Goal: Information Seeking & Learning: Compare options

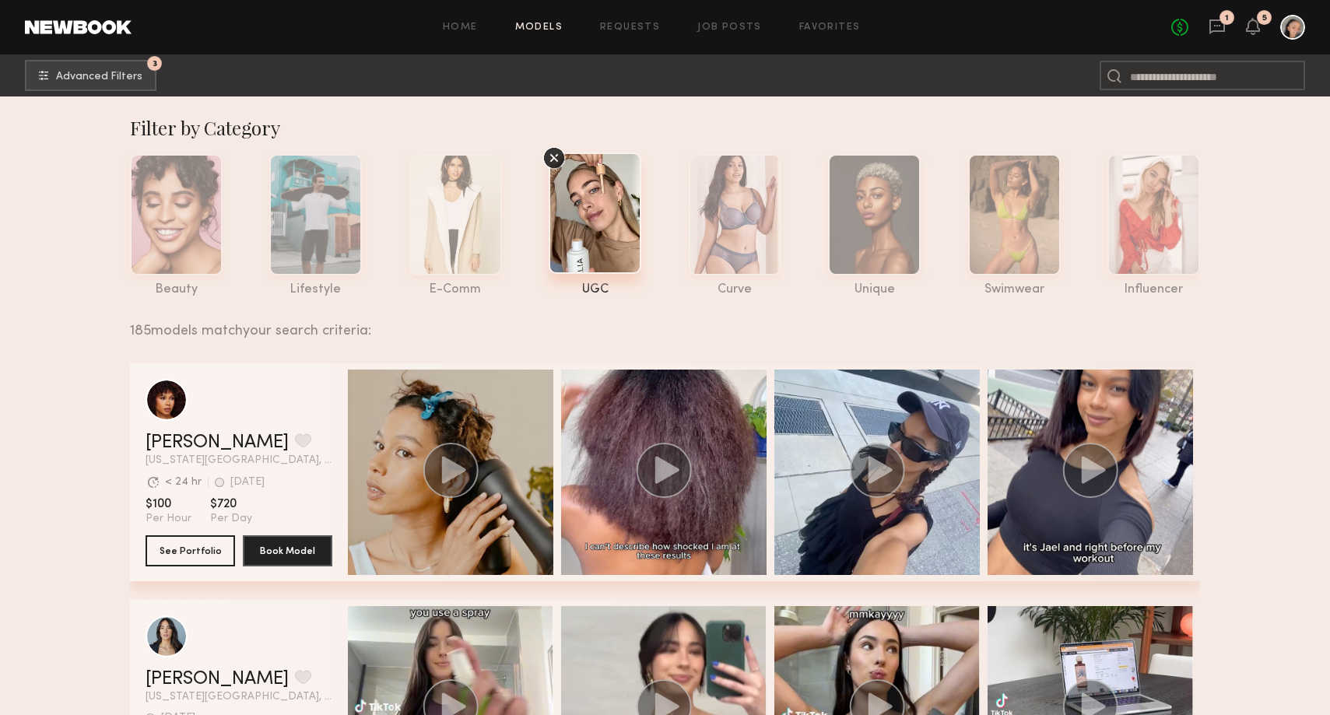
click at [554, 160] on icon at bounding box center [553, 157] width 23 height 23
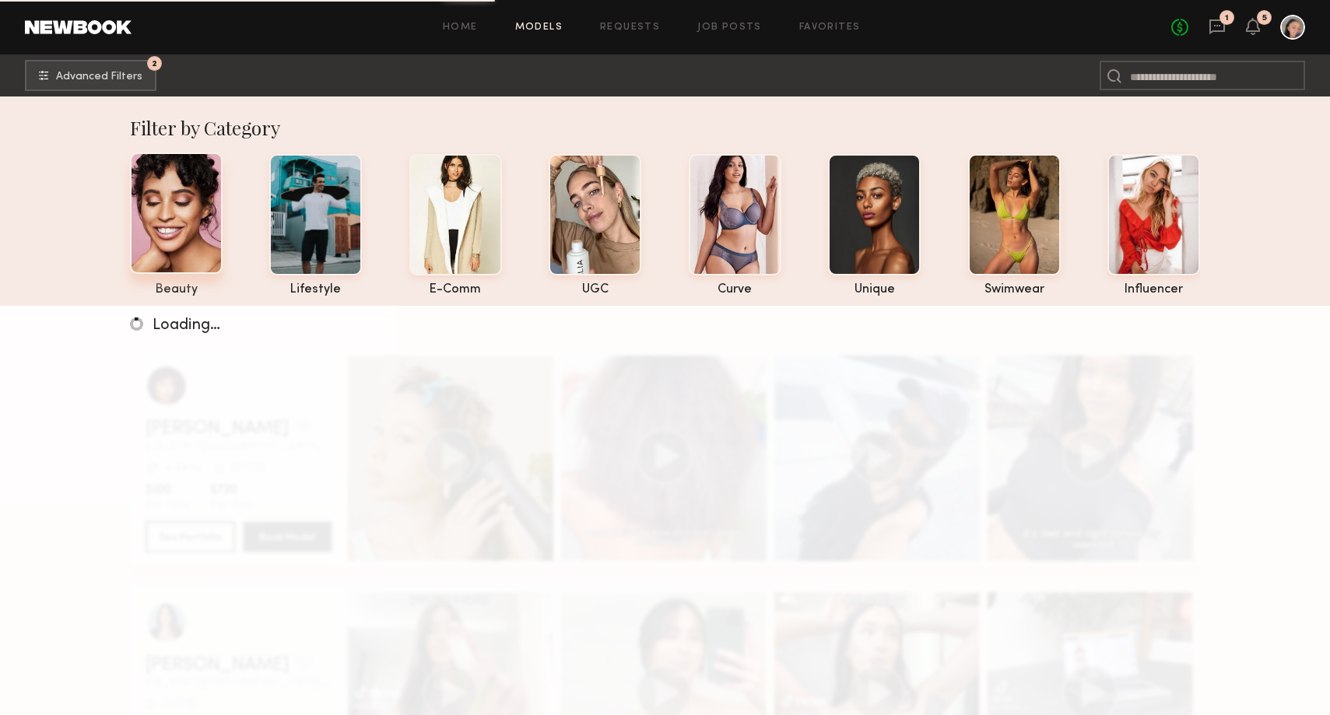
click at [204, 205] on div at bounding box center [176, 212] width 93 height 121
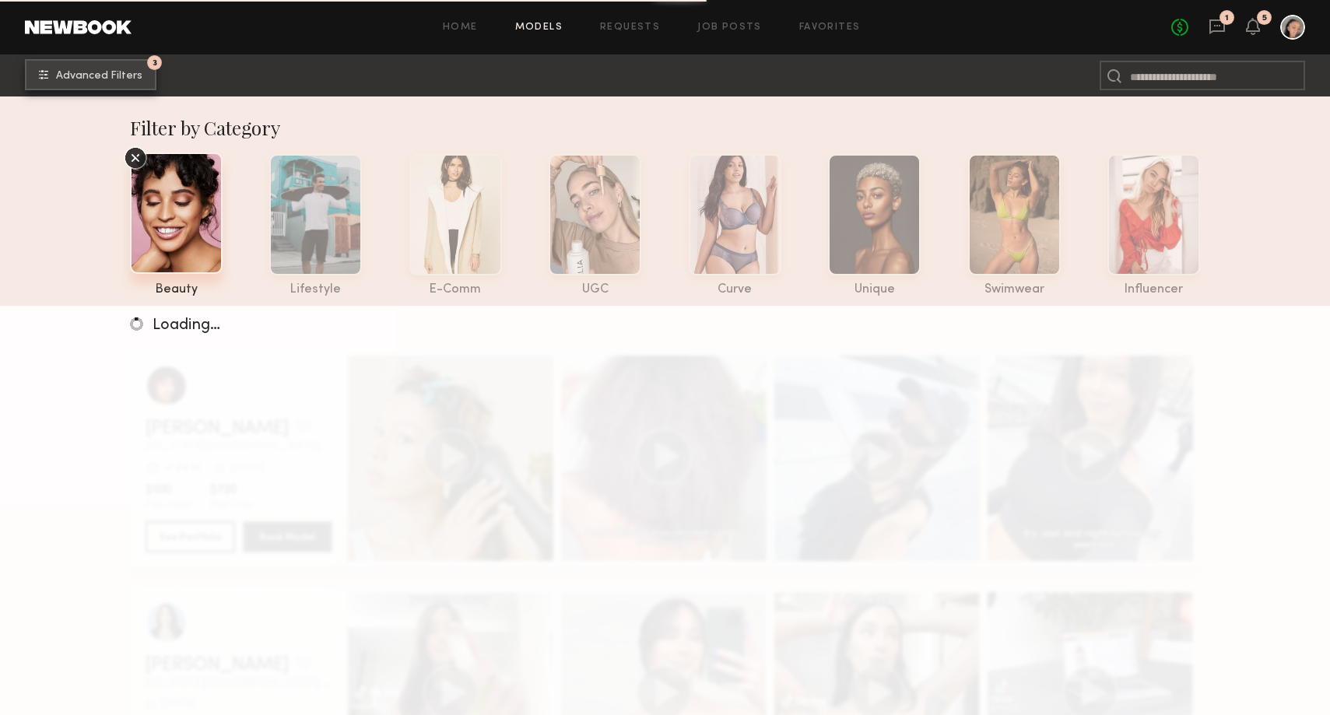
click at [114, 73] on span "Advanced Filters" at bounding box center [99, 76] width 86 height 11
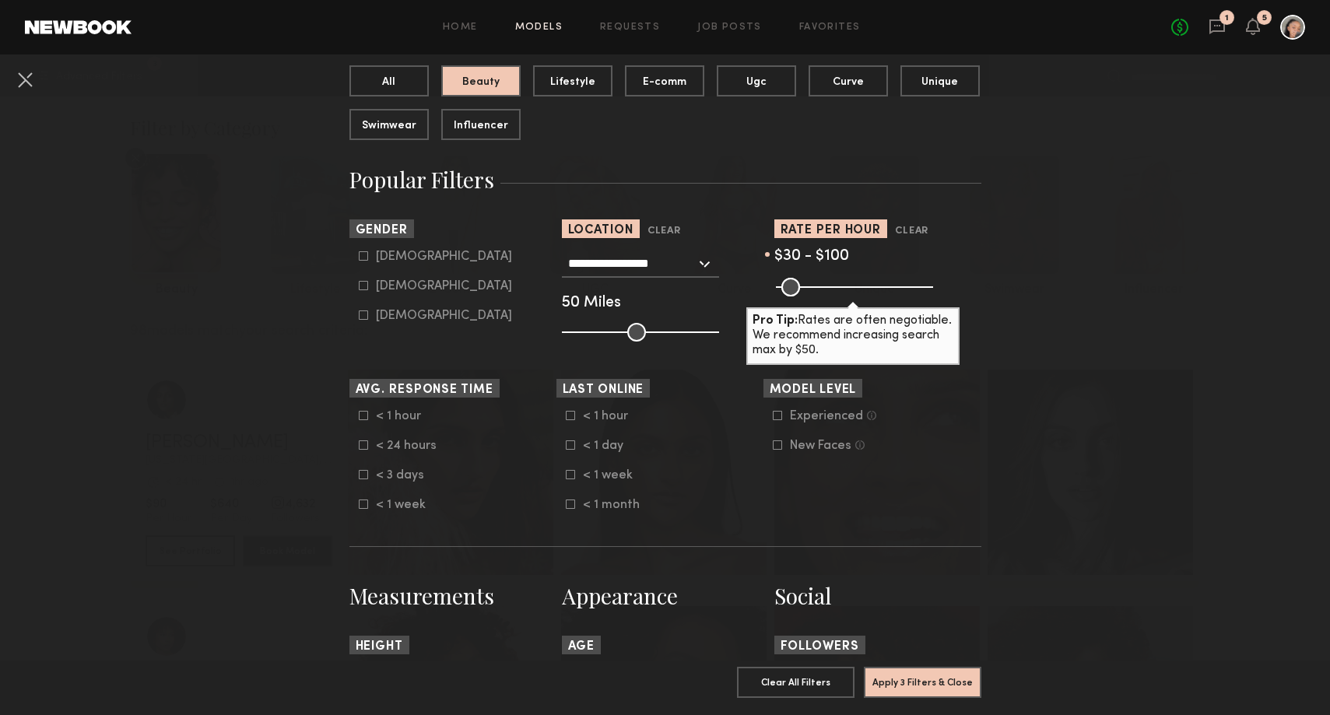
scroll to position [355, 0]
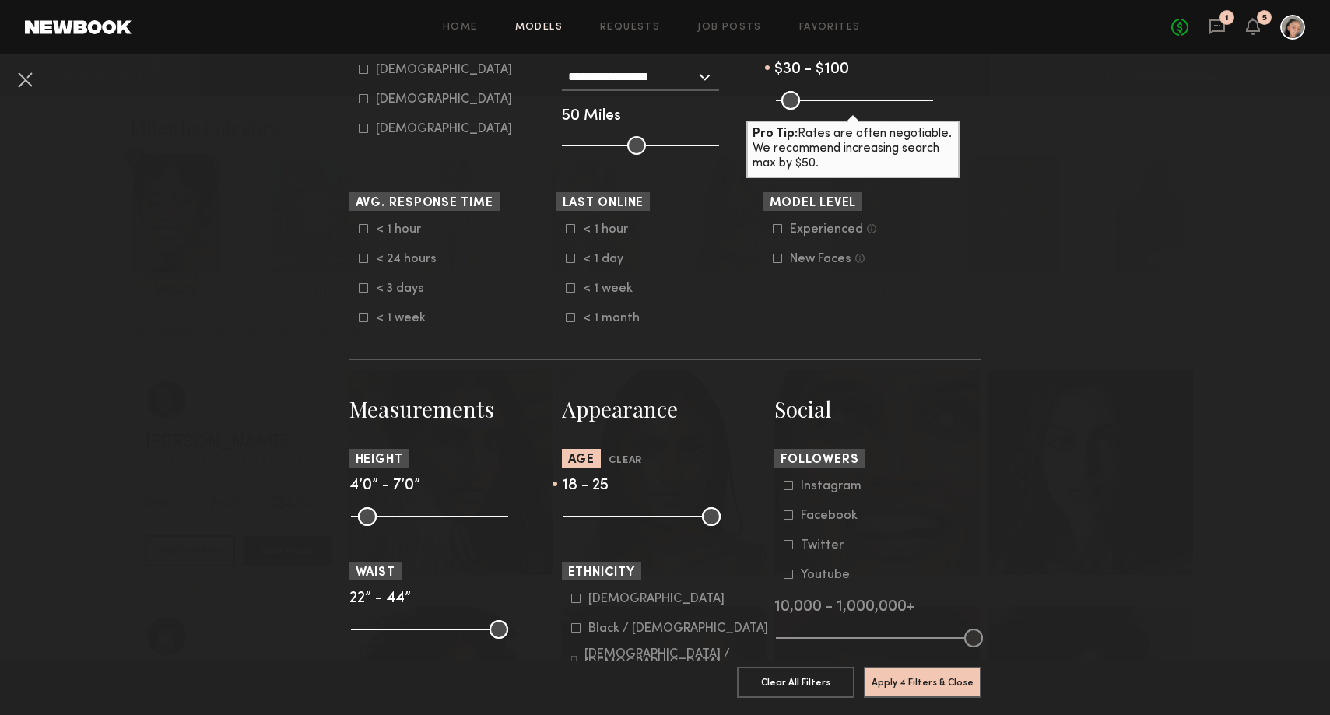
drag, startPoint x: 715, startPoint y: 523, endPoint x: 600, endPoint y: 524, distance: 115.2
type input "**"
click at [600, 524] on input "range" at bounding box center [641, 516] width 157 height 19
click at [951, 679] on button "Apply 4 Filters & Close" at bounding box center [922, 681] width 117 height 31
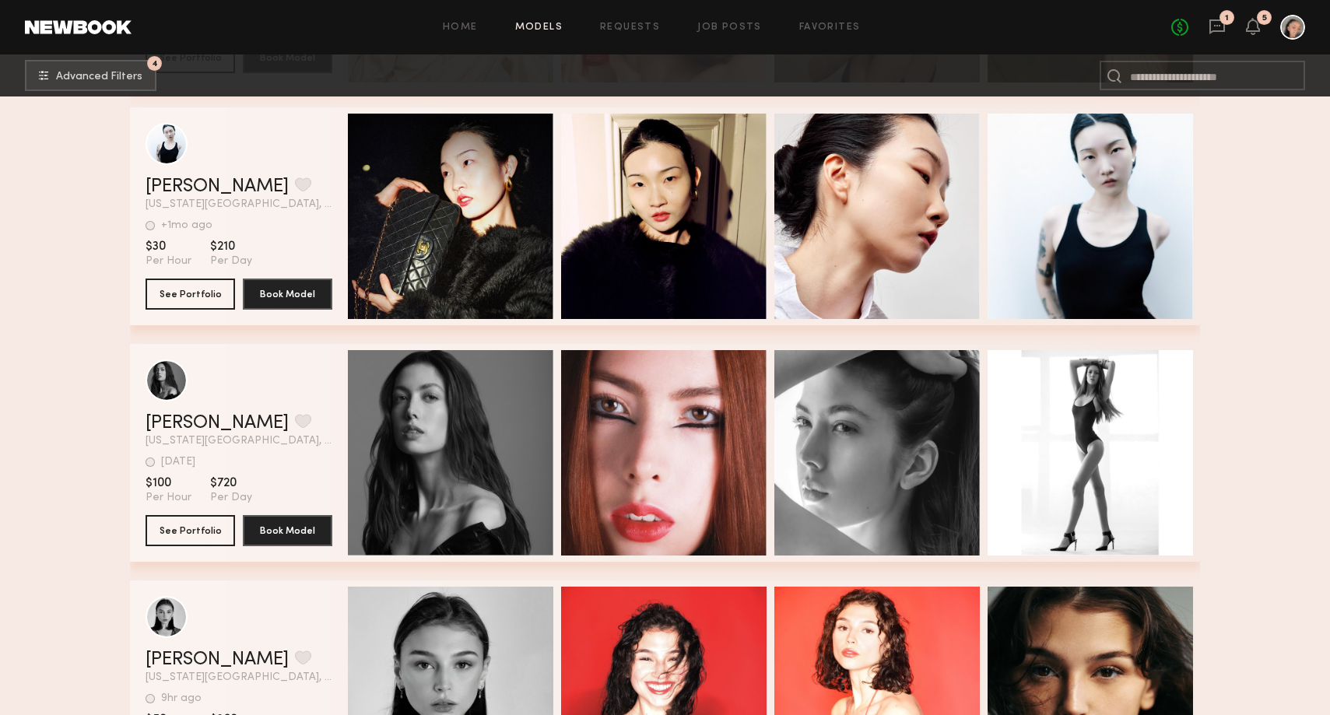
scroll to position [1141, 0]
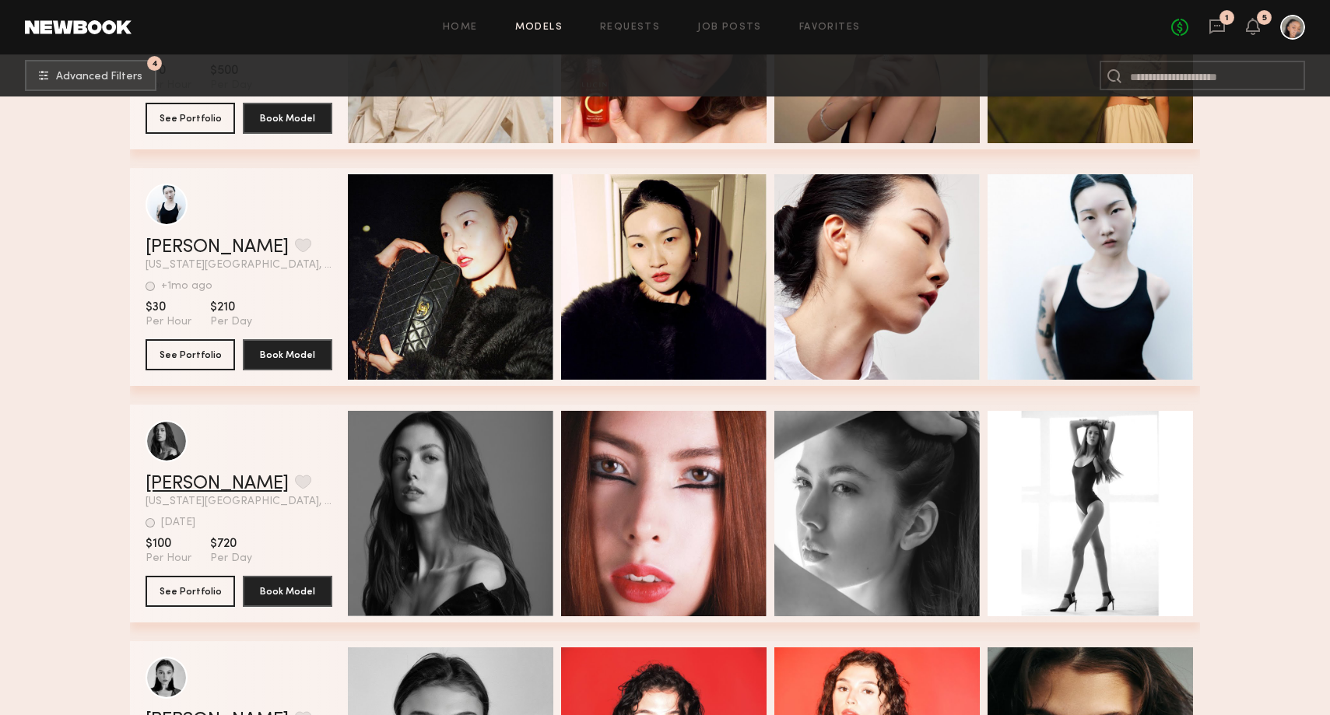
click at [215, 477] on link "Victoria C." at bounding box center [216, 484] width 143 height 19
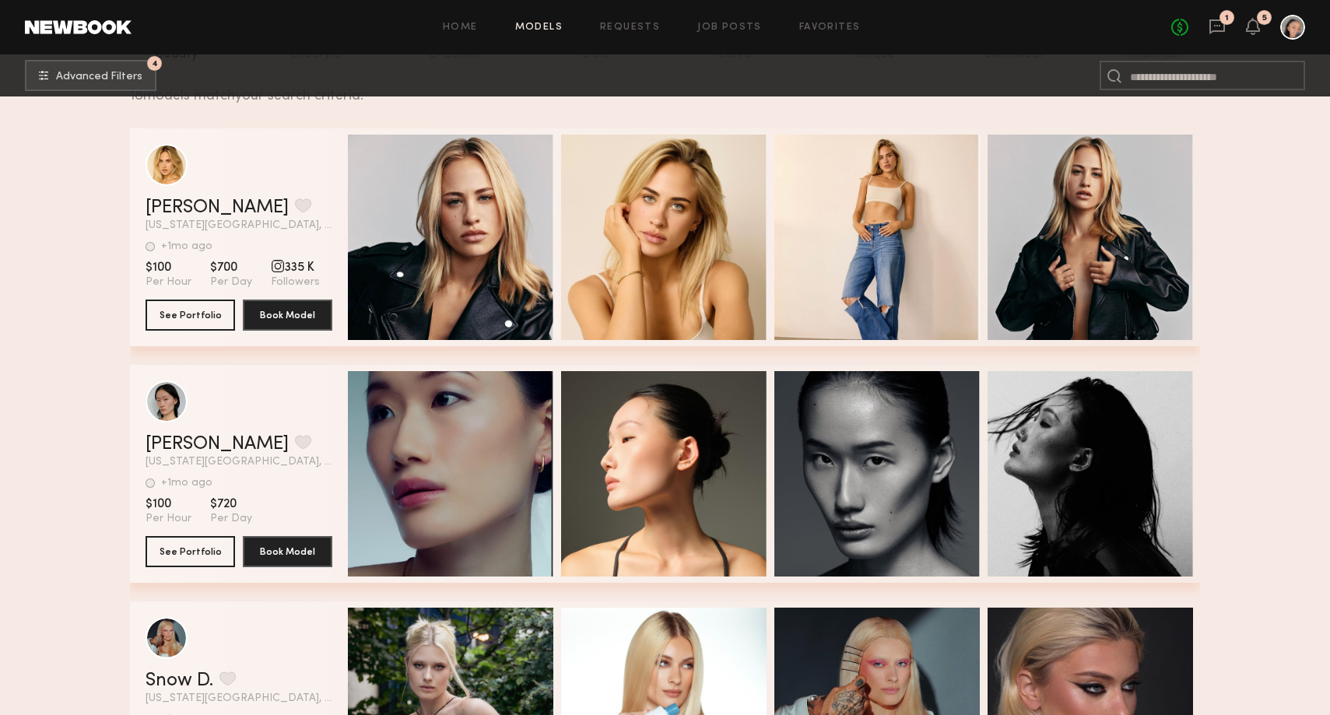
scroll to position [0, 0]
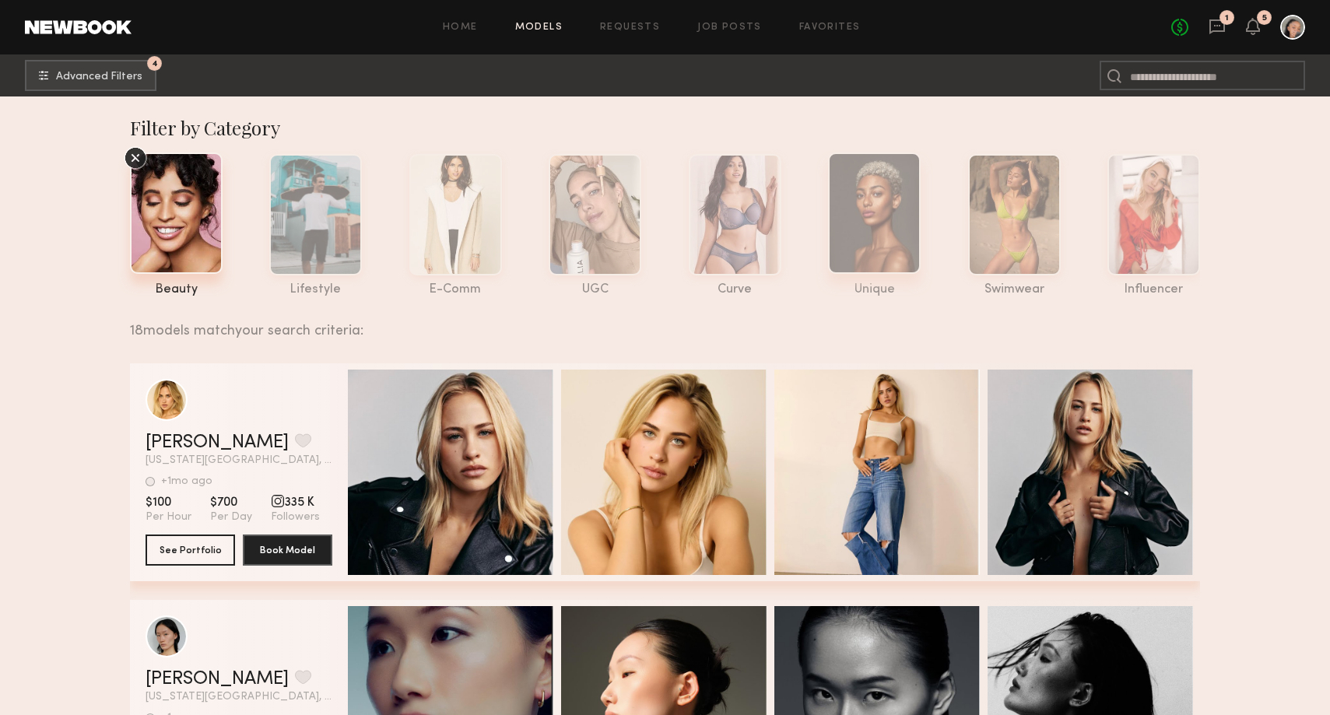
click at [893, 254] on div at bounding box center [874, 212] width 93 height 121
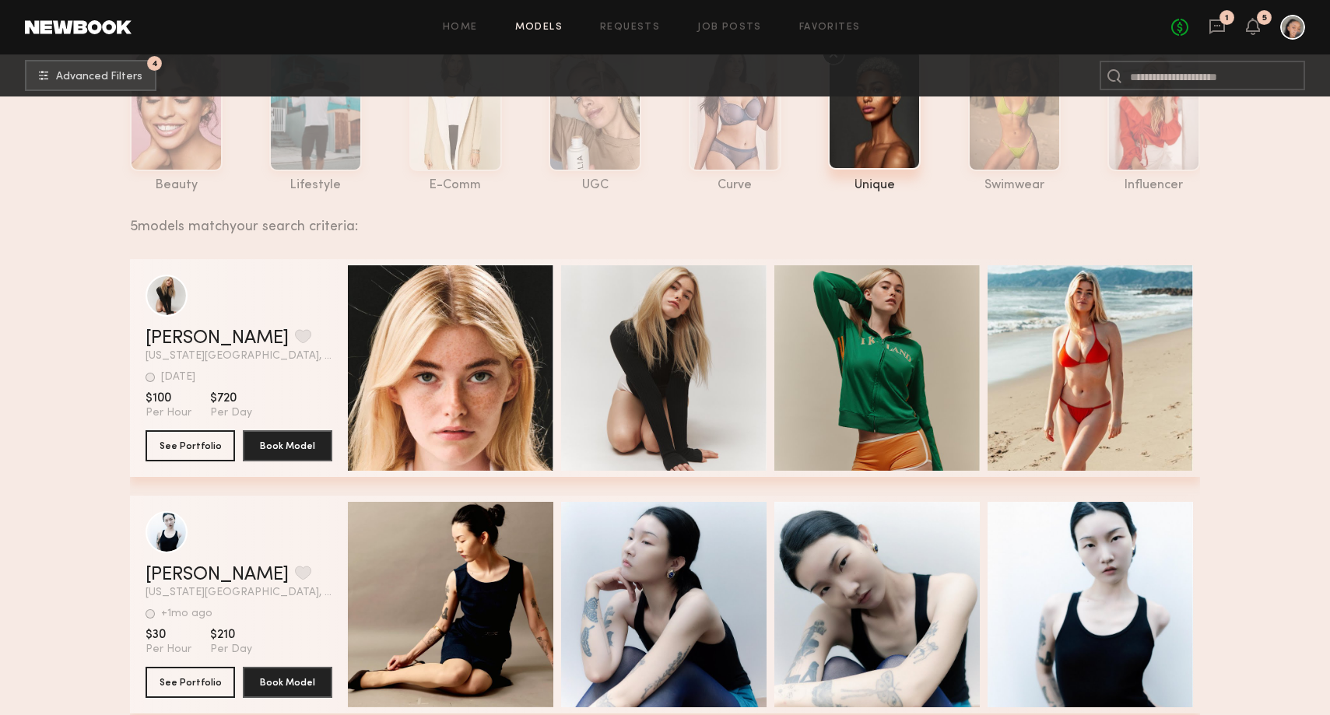
scroll to position [196, 0]
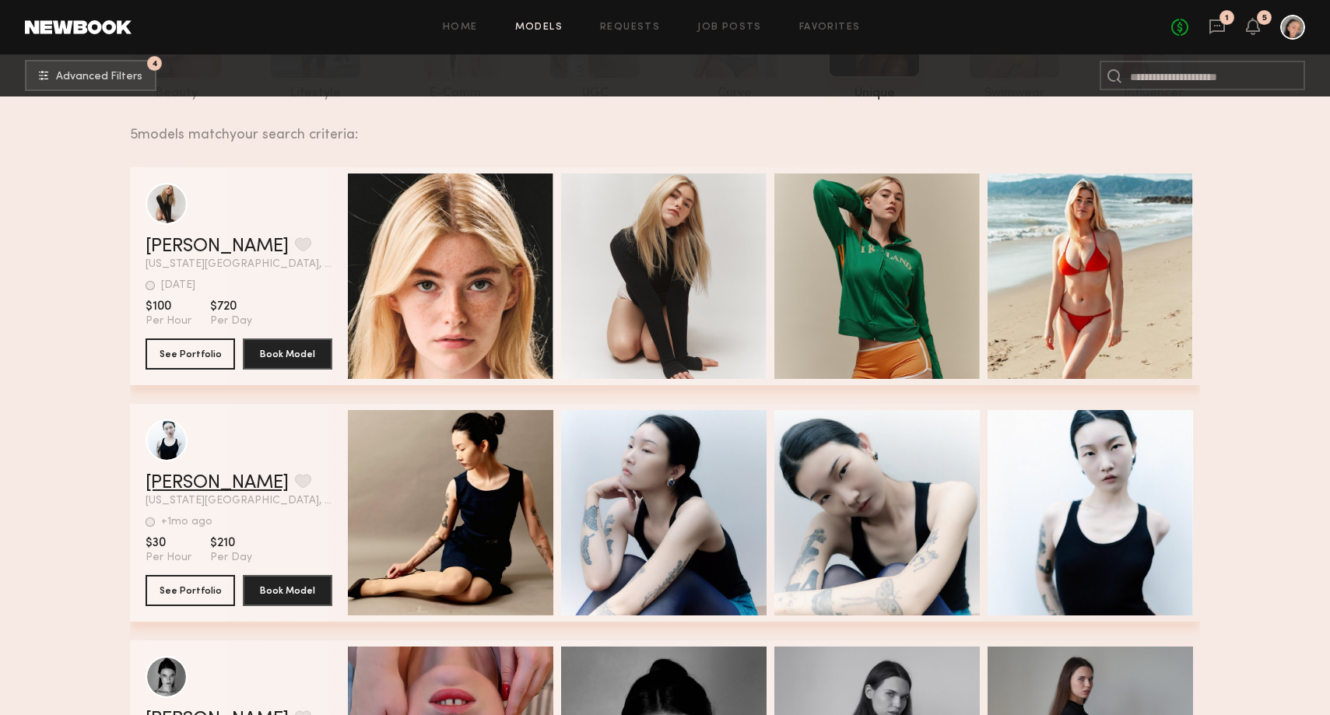
click at [173, 482] on link "Charlice C." at bounding box center [216, 483] width 143 height 19
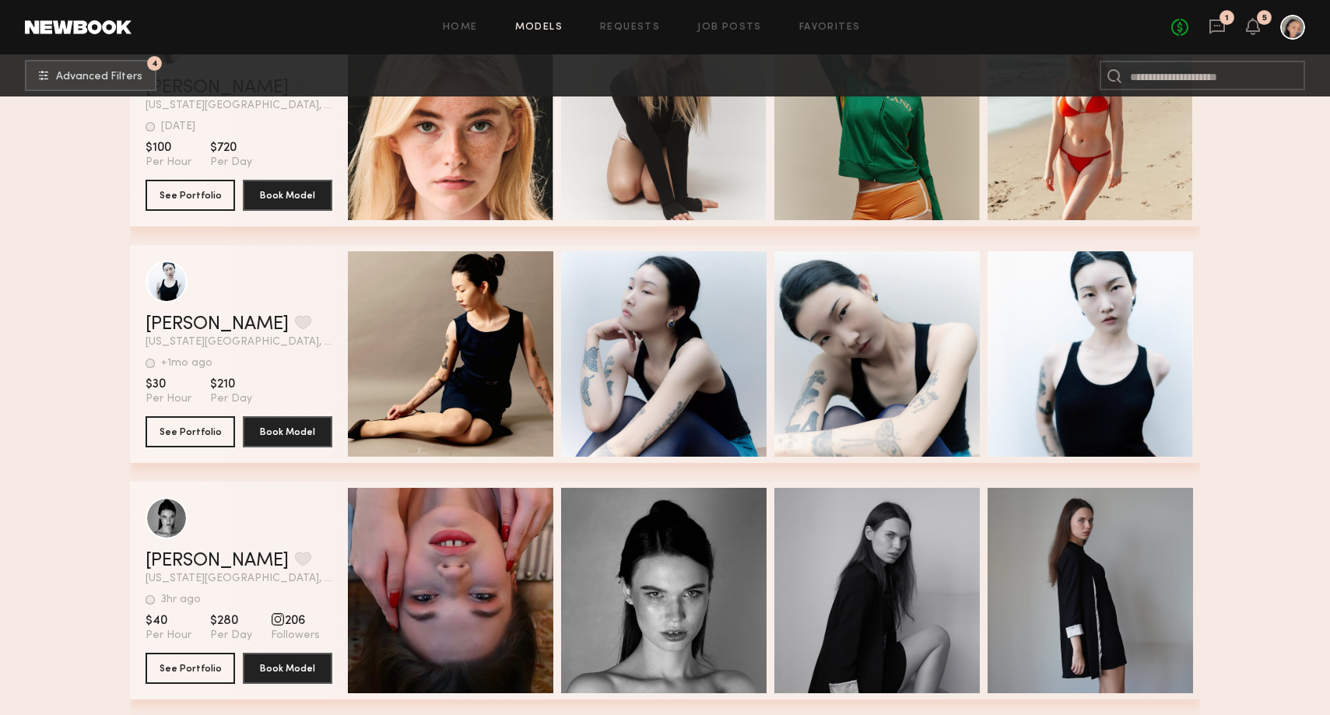
scroll to position [0, 0]
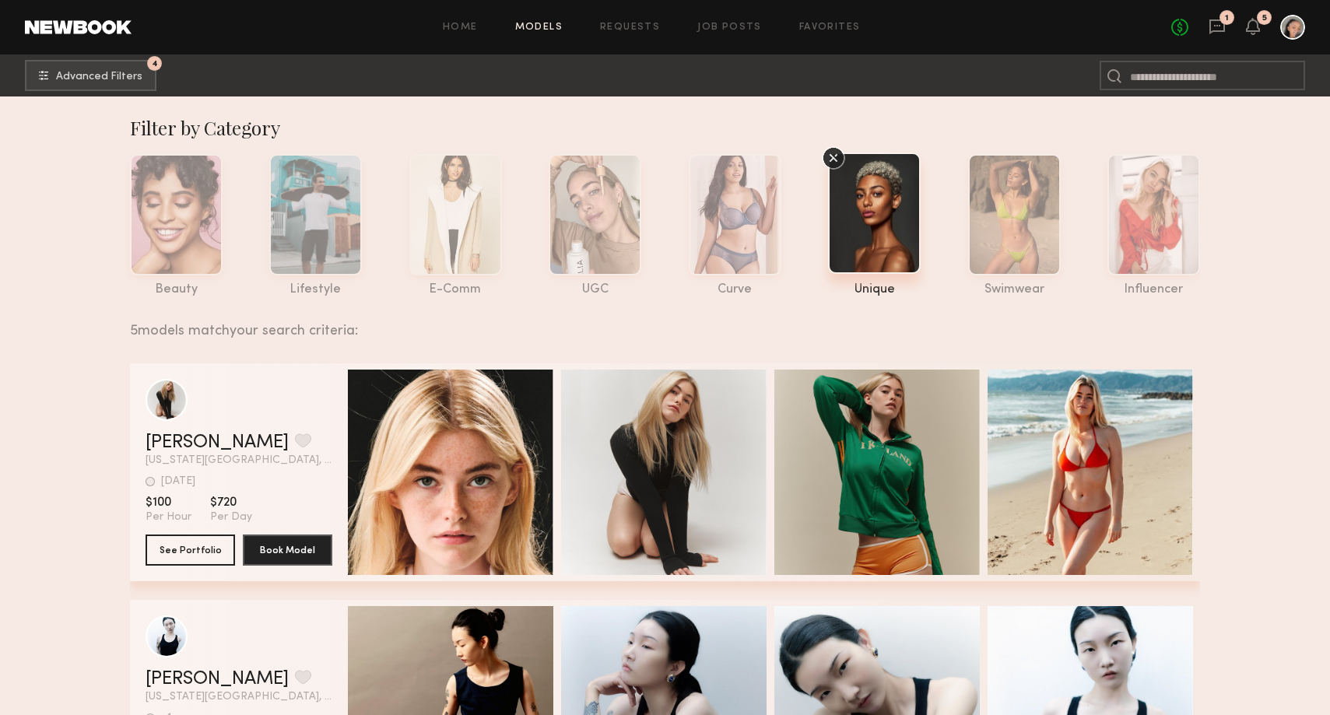
click at [837, 149] on icon at bounding box center [833, 157] width 23 height 23
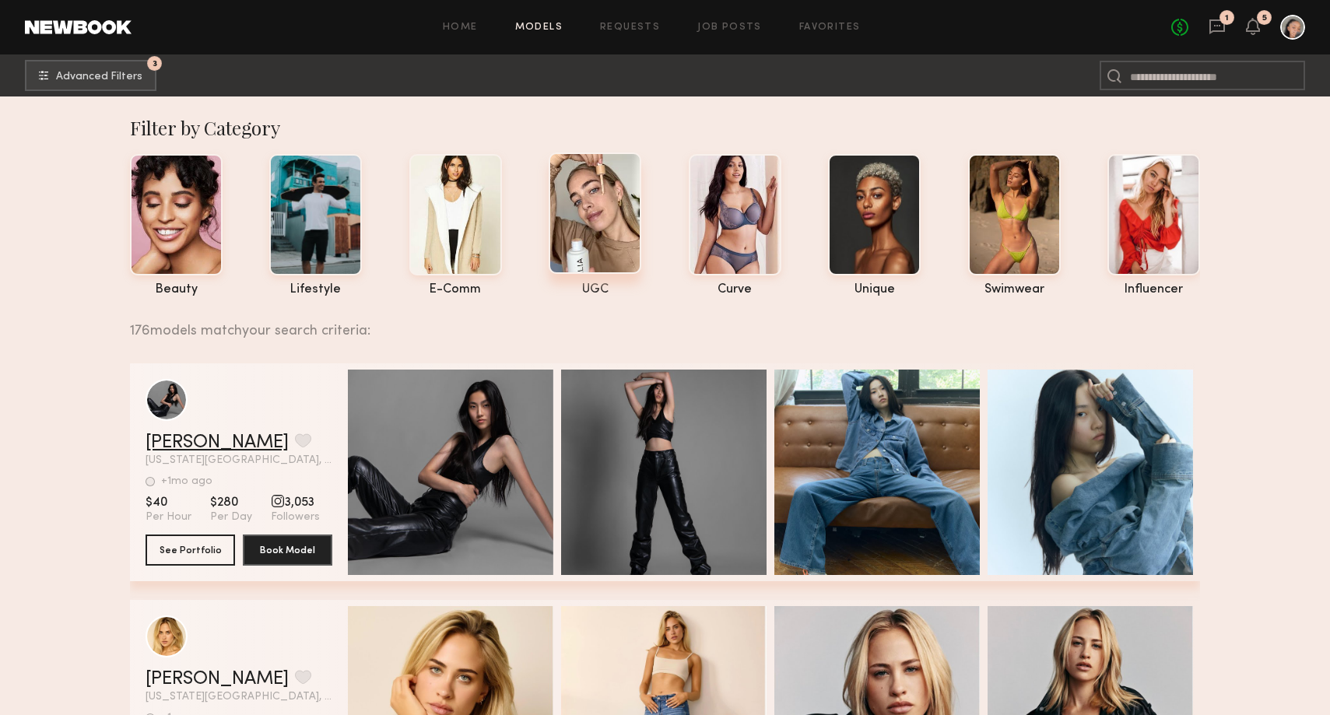
click at [212, 443] on link "Michelle L." at bounding box center [216, 442] width 143 height 19
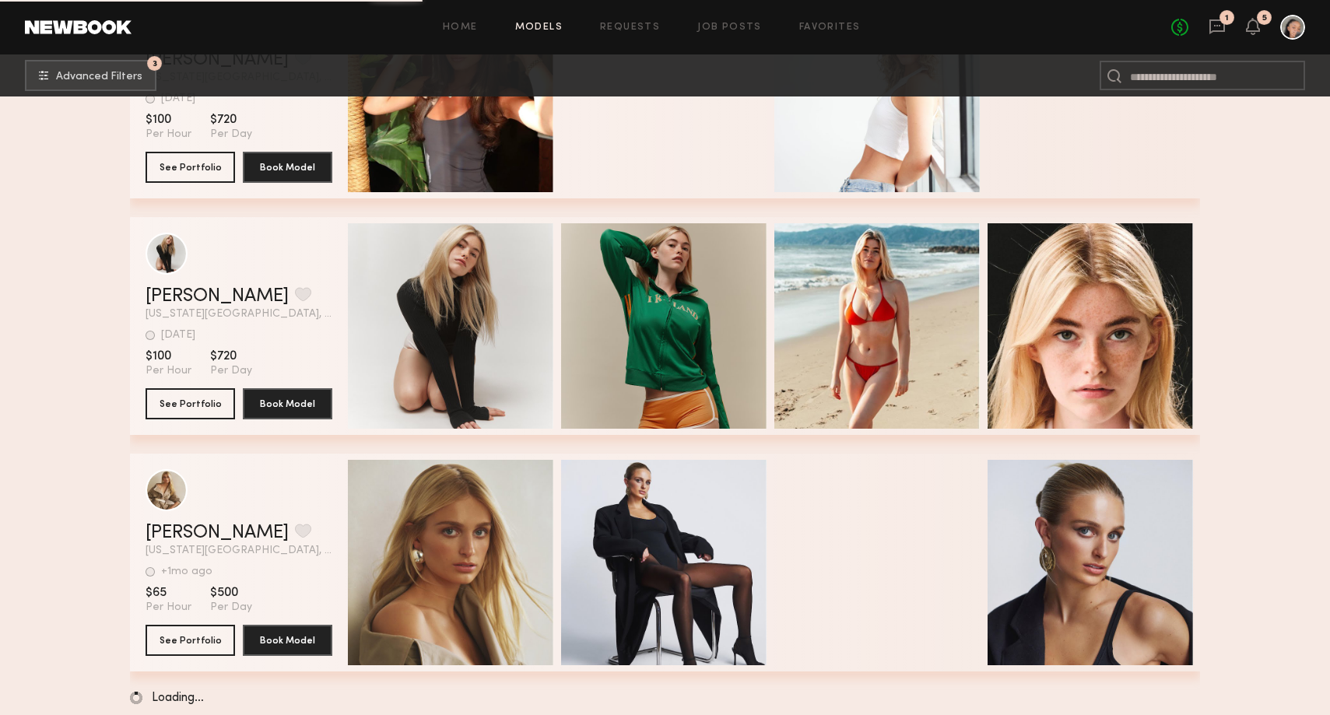
scroll to position [2528, 0]
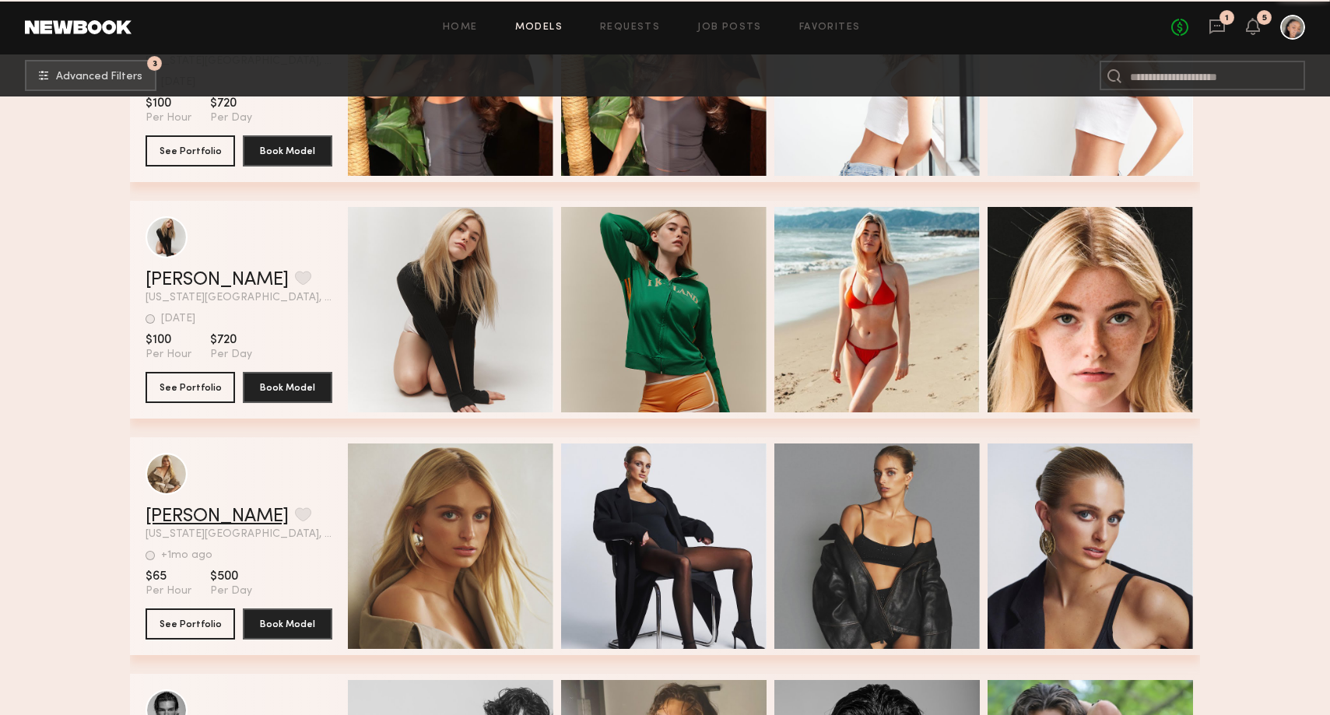
click at [170, 518] on link "Frances B." at bounding box center [216, 516] width 143 height 19
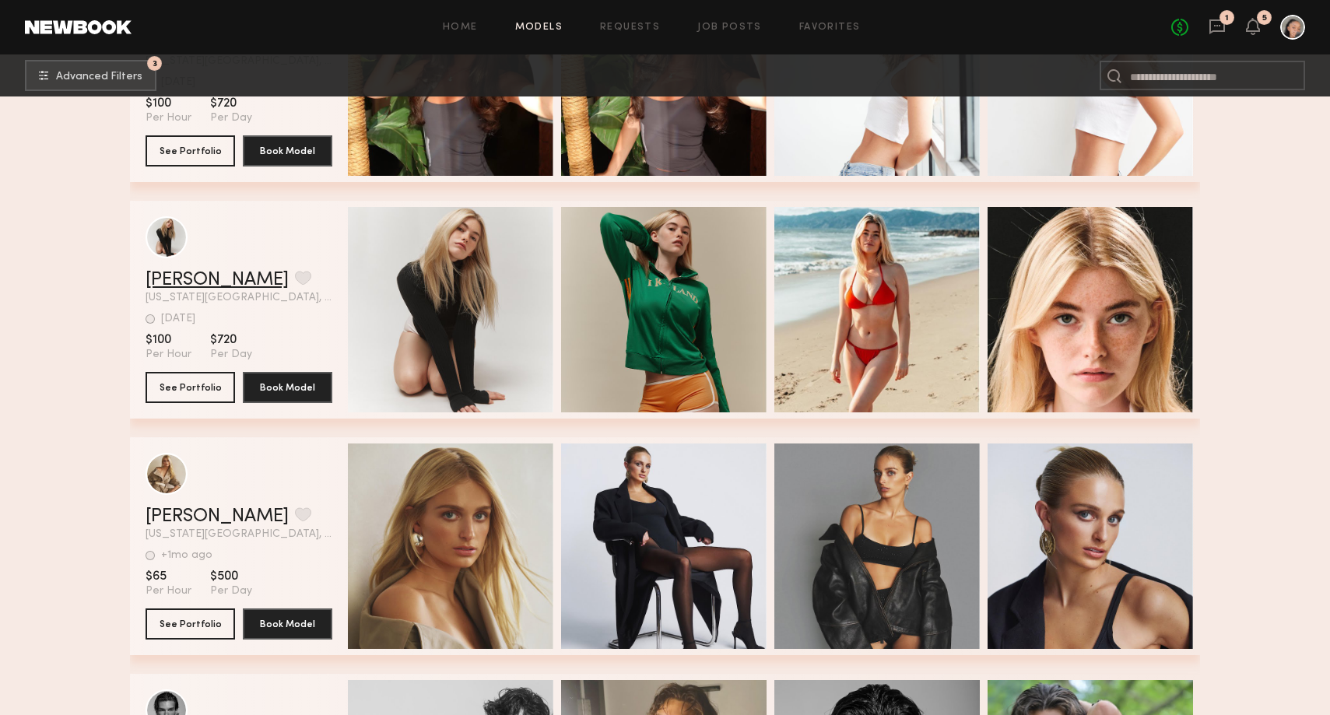
click at [193, 289] on link "Carlie W." at bounding box center [216, 280] width 143 height 19
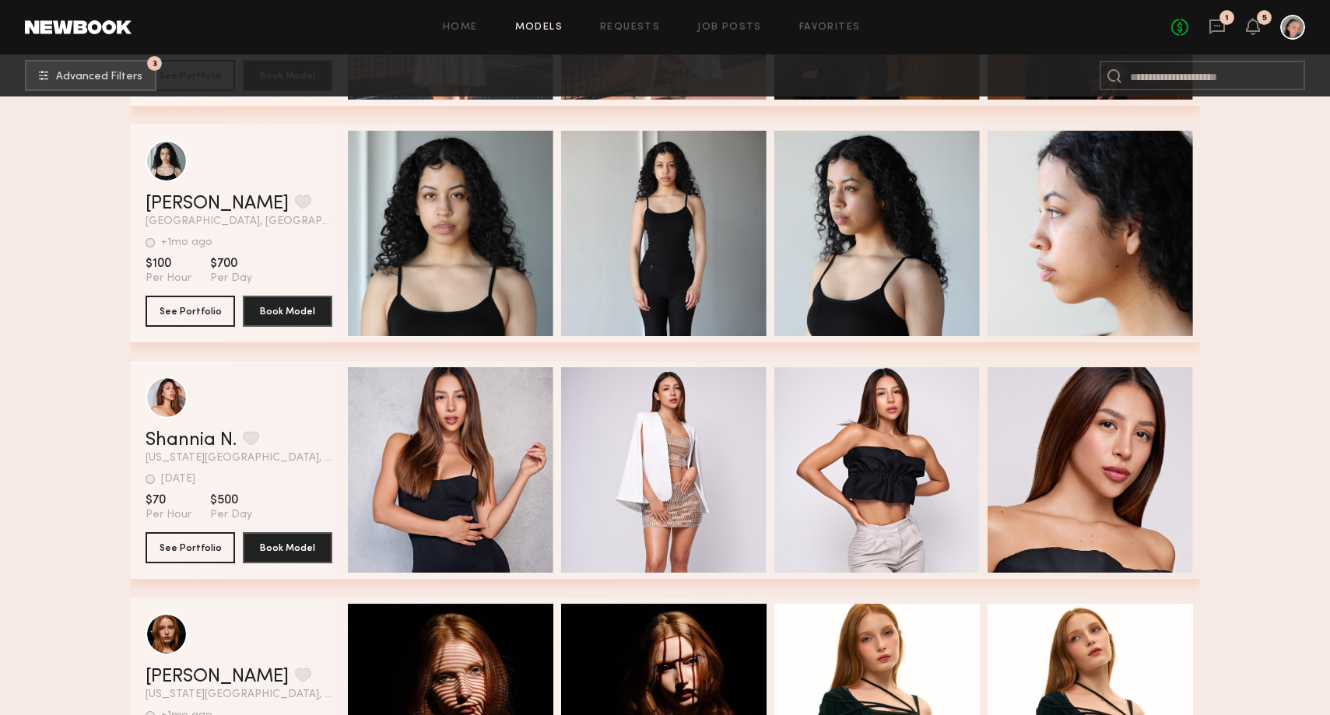
scroll to position [4180, 0]
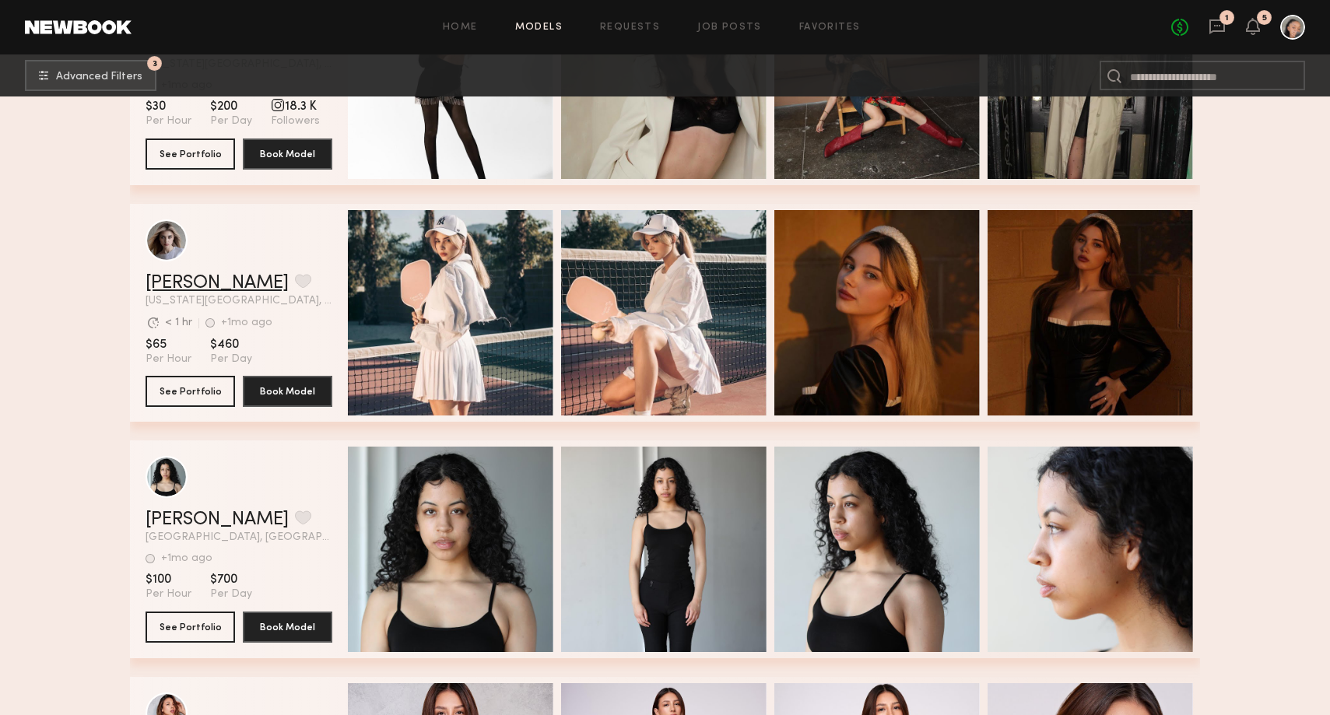
click at [181, 279] on link "Violetta K." at bounding box center [216, 283] width 143 height 19
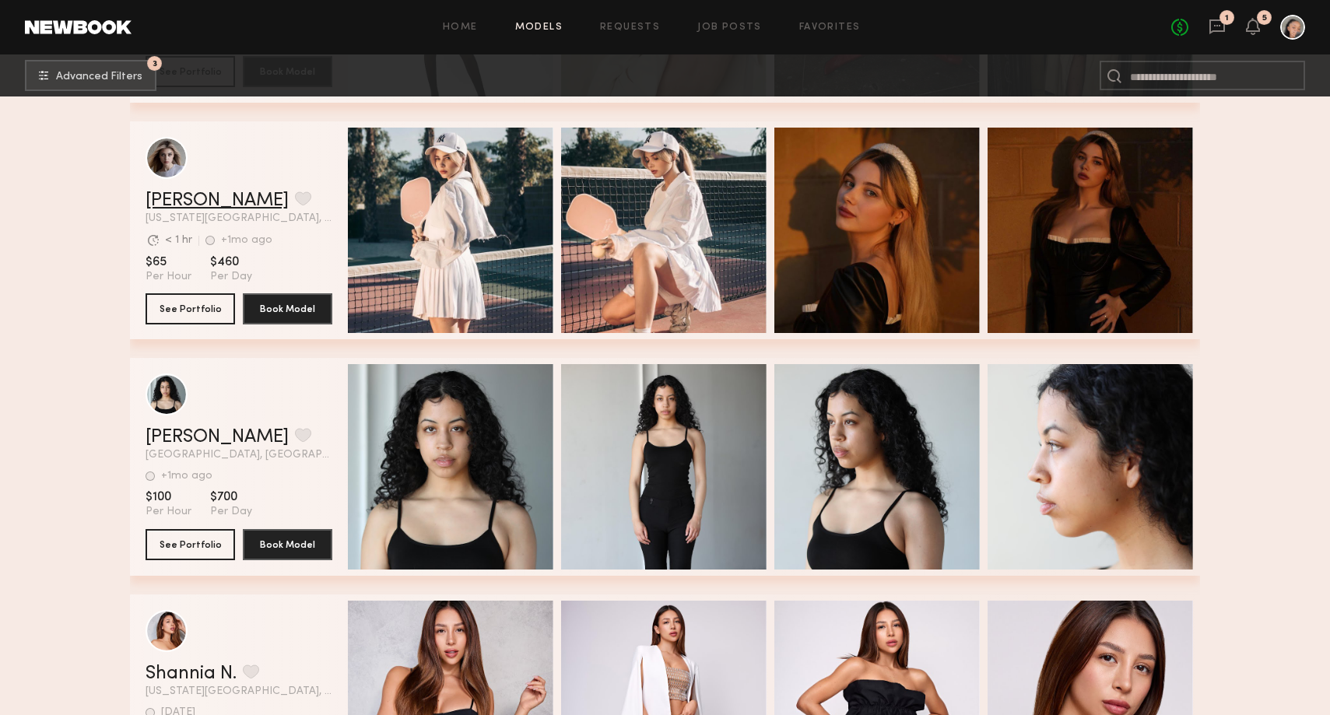
scroll to position [4834, 0]
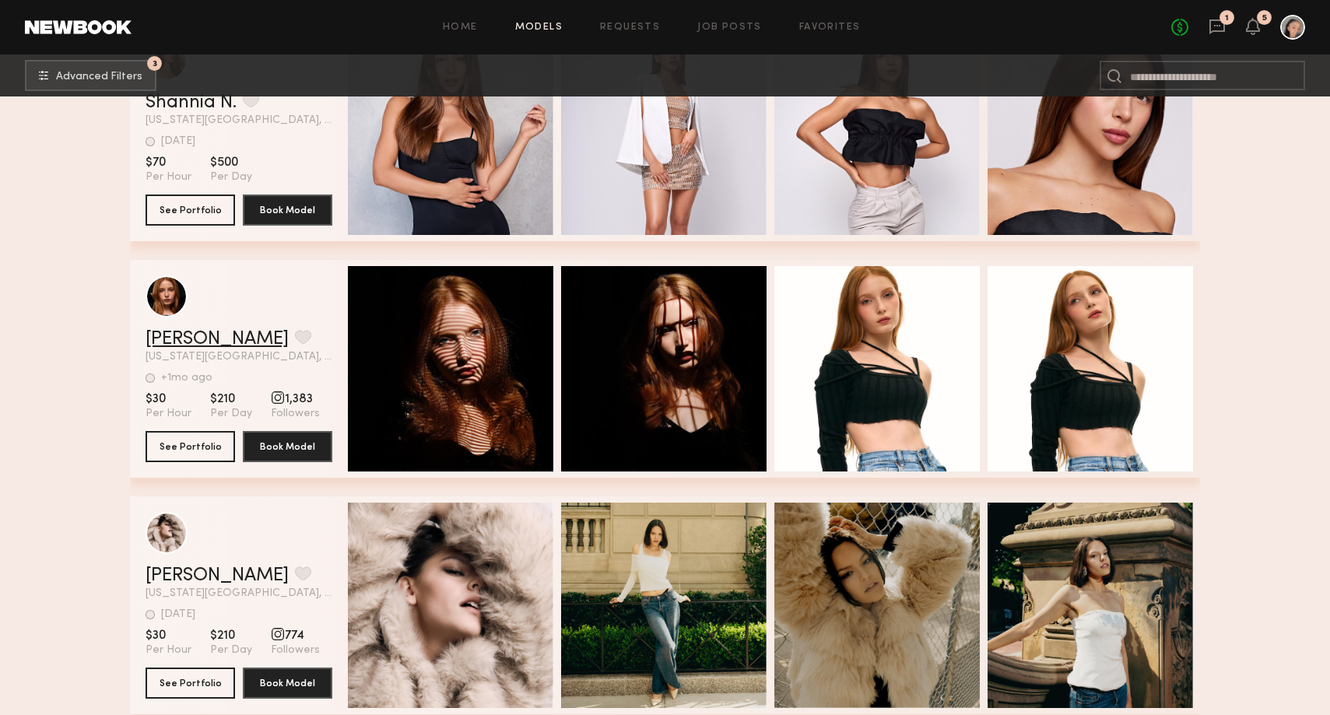
click at [164, 342] on link "Annie L." at bounding box center [216, 339] width 143 height 19
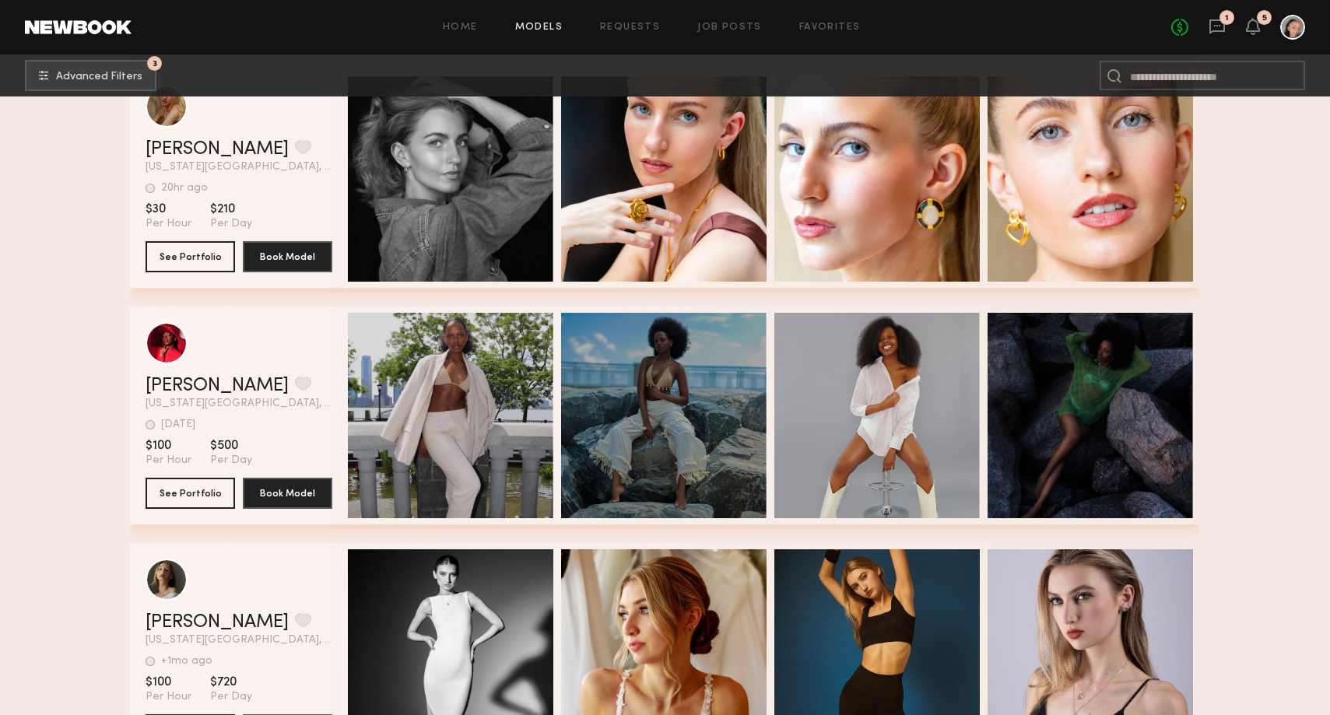
scroll to position [5505, 0]
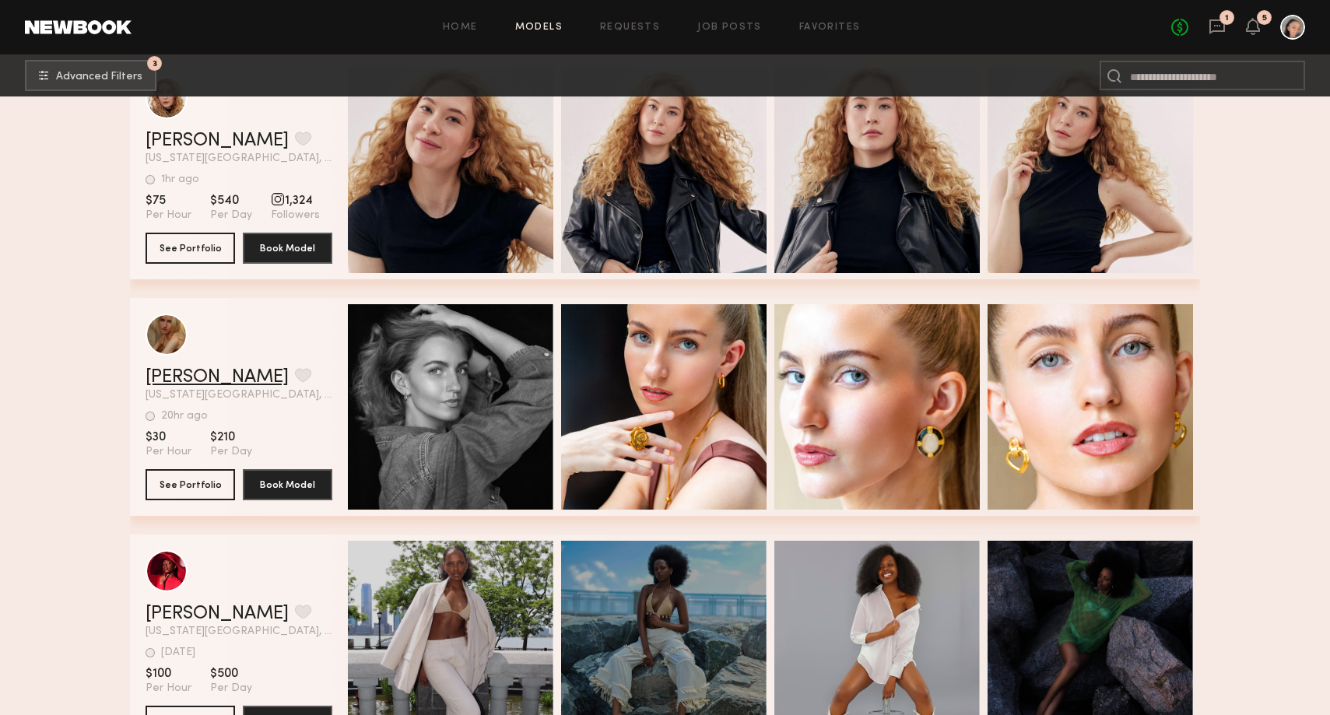
click at [200, 370] on link "[PERSON_NAME]" at bounding box center [216, 377] width 143 height 19
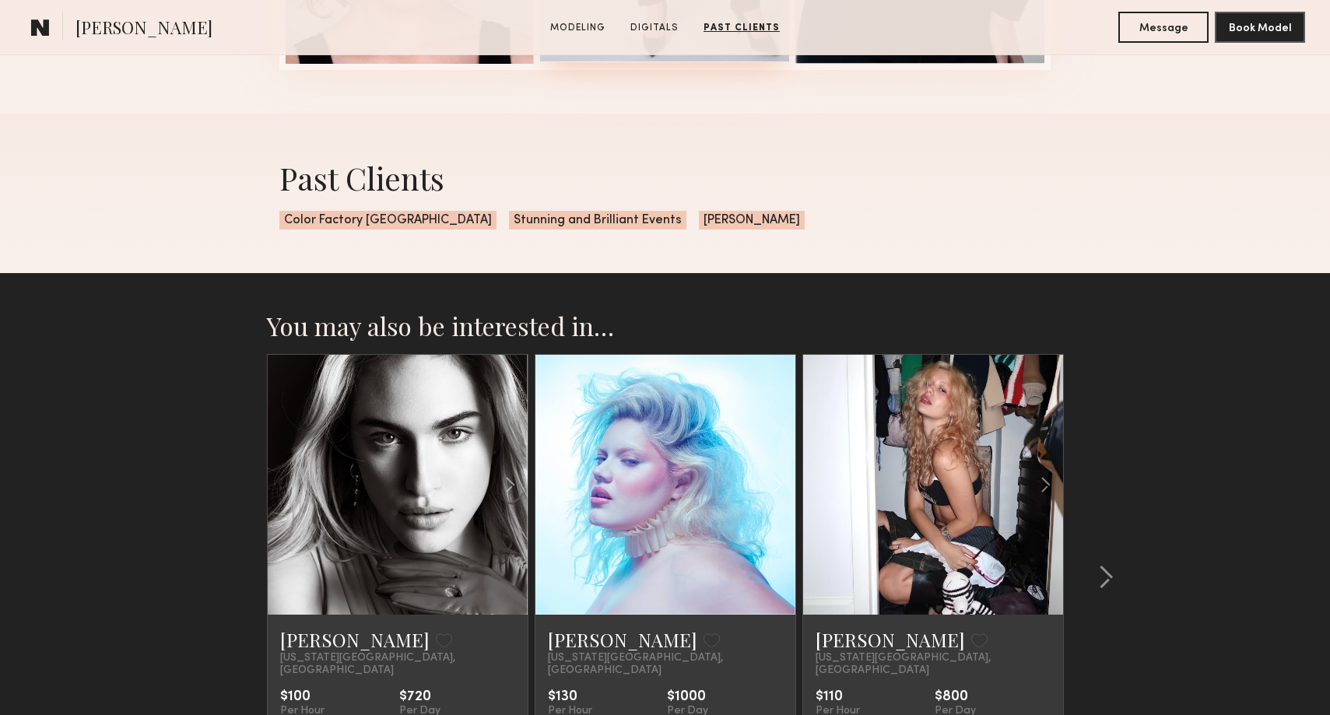
scroll to position [2045, 0]
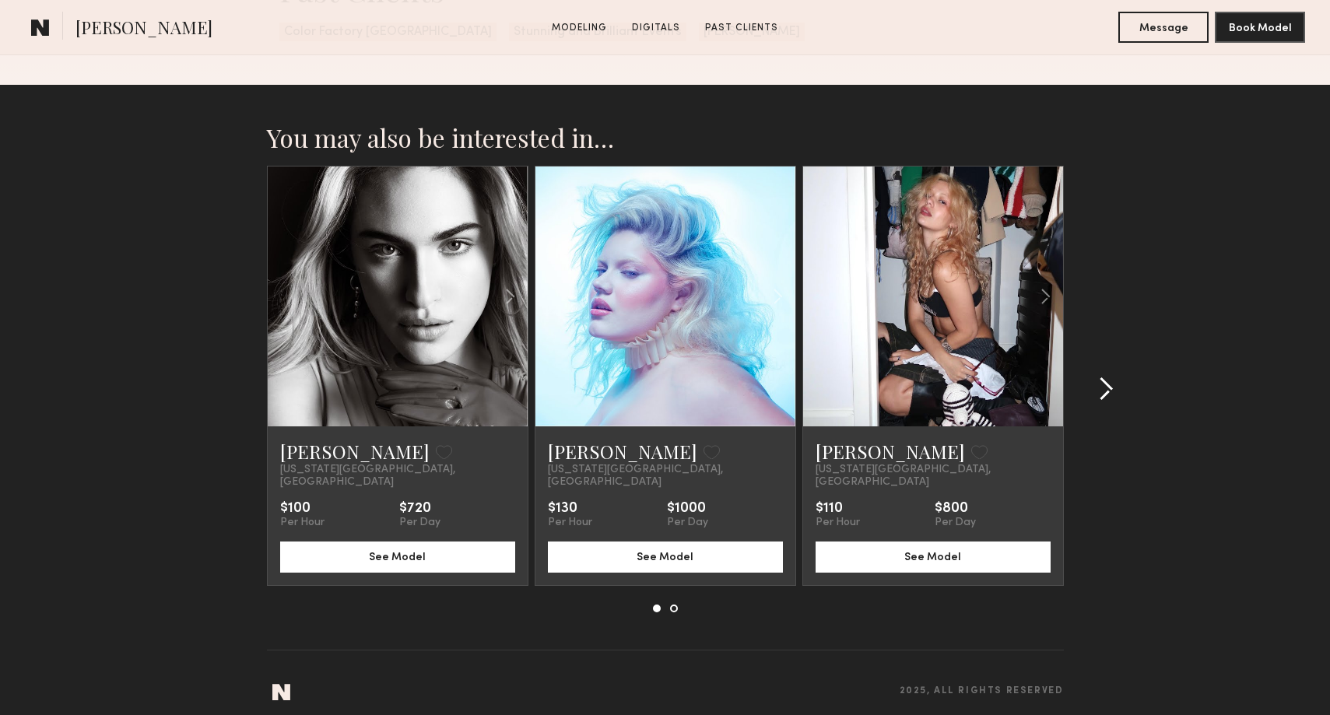
click at [1110, 380] on common-icon at bounding box center [1106, 389] width 16 height 25
click at [1091, 391] on section "You may also be interested in… Demi R. Favorite New York City, NY $100 Per Hour…" at bounding box center [665, 406] width 1330 height 642
click at [1100, 385] on section "You may also be interested in… Demi R. Favorite New York City, NY $100 Per Hour…" at bounding box center [665, 406] width 1330 height 642
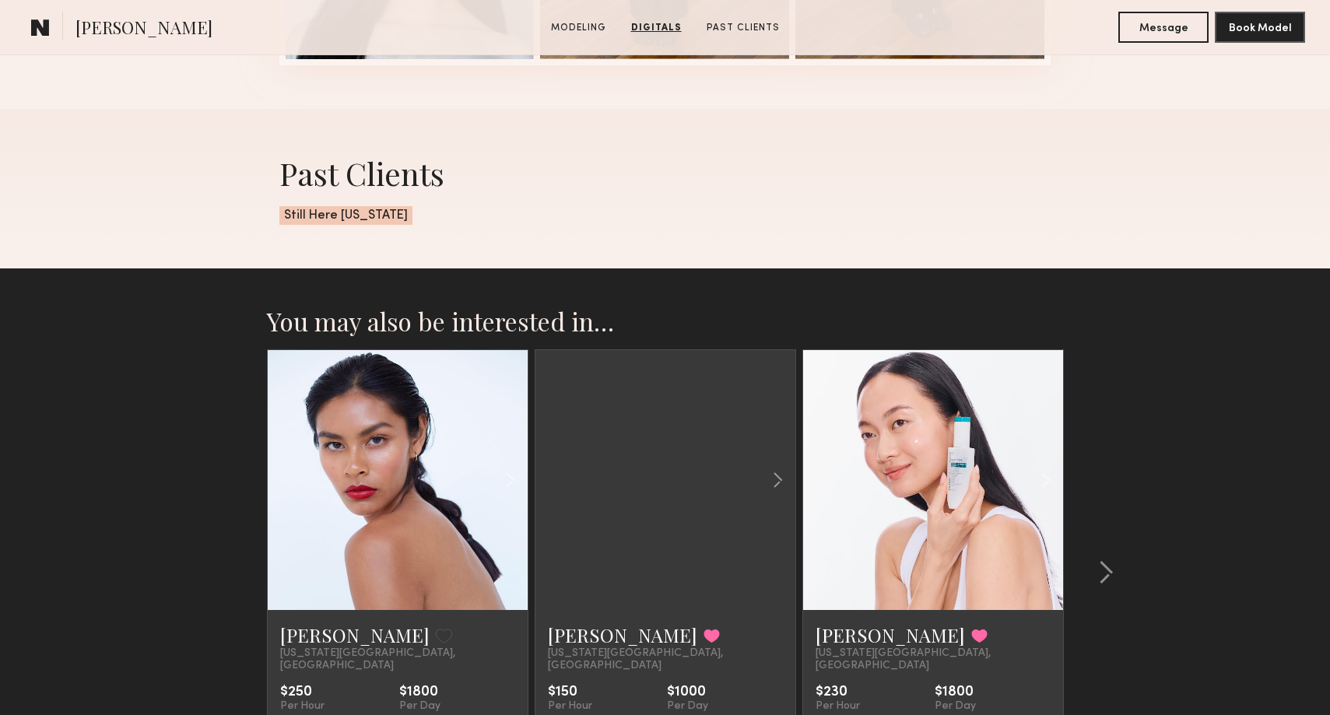
scroll to position [2259, 0]
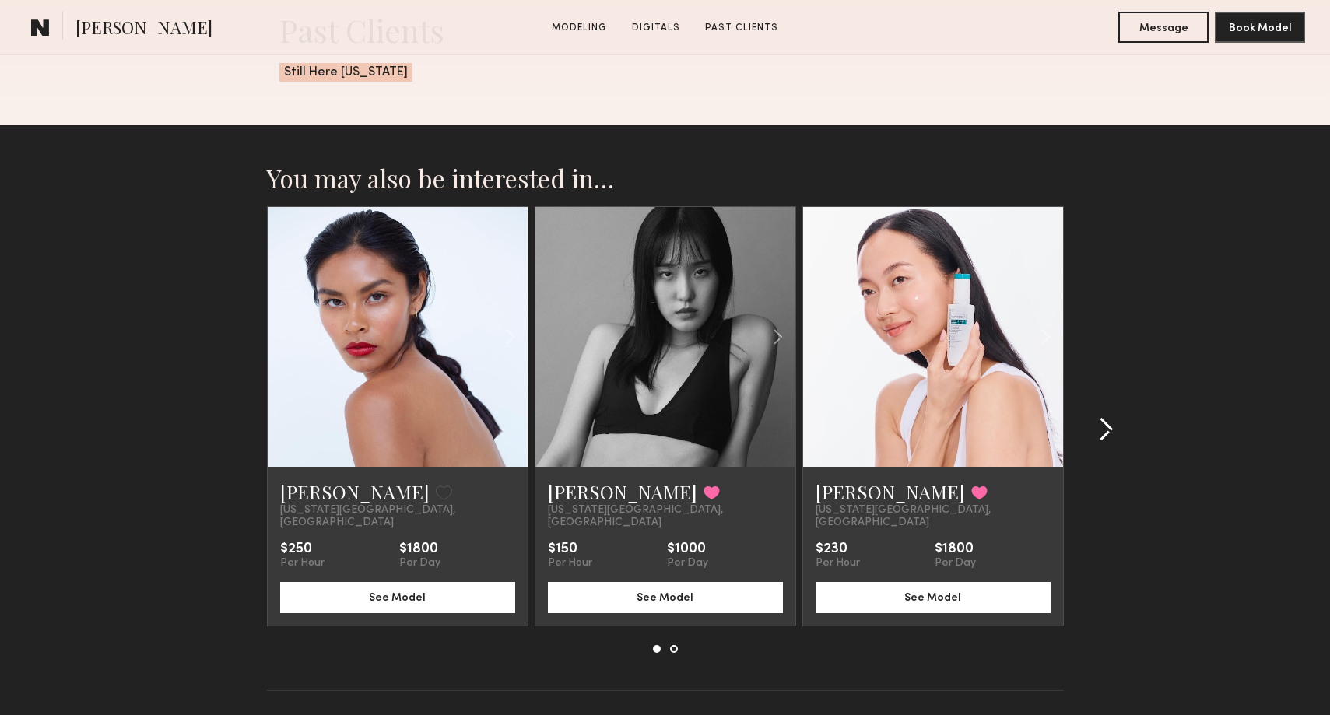
click at [1102, 417] on common-icon at bounding box center [1106, 429] width 16 height 25
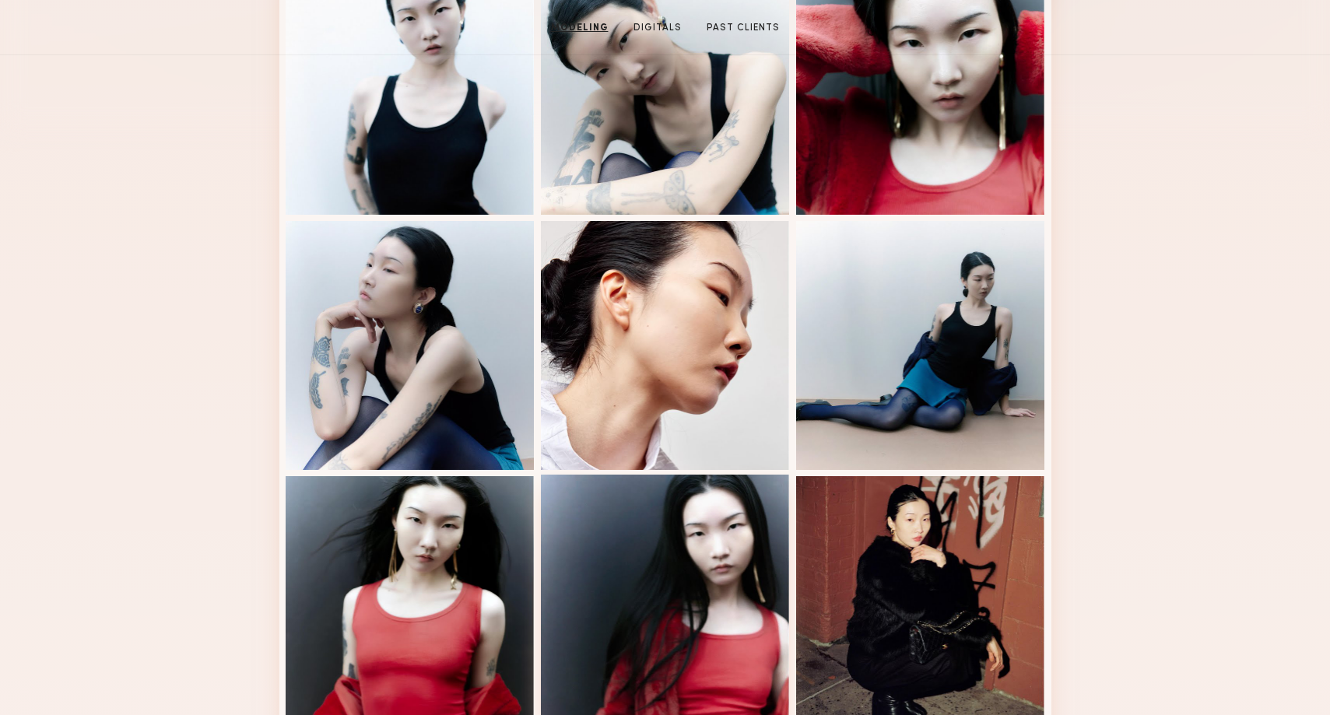
scroll to position [127, 0]
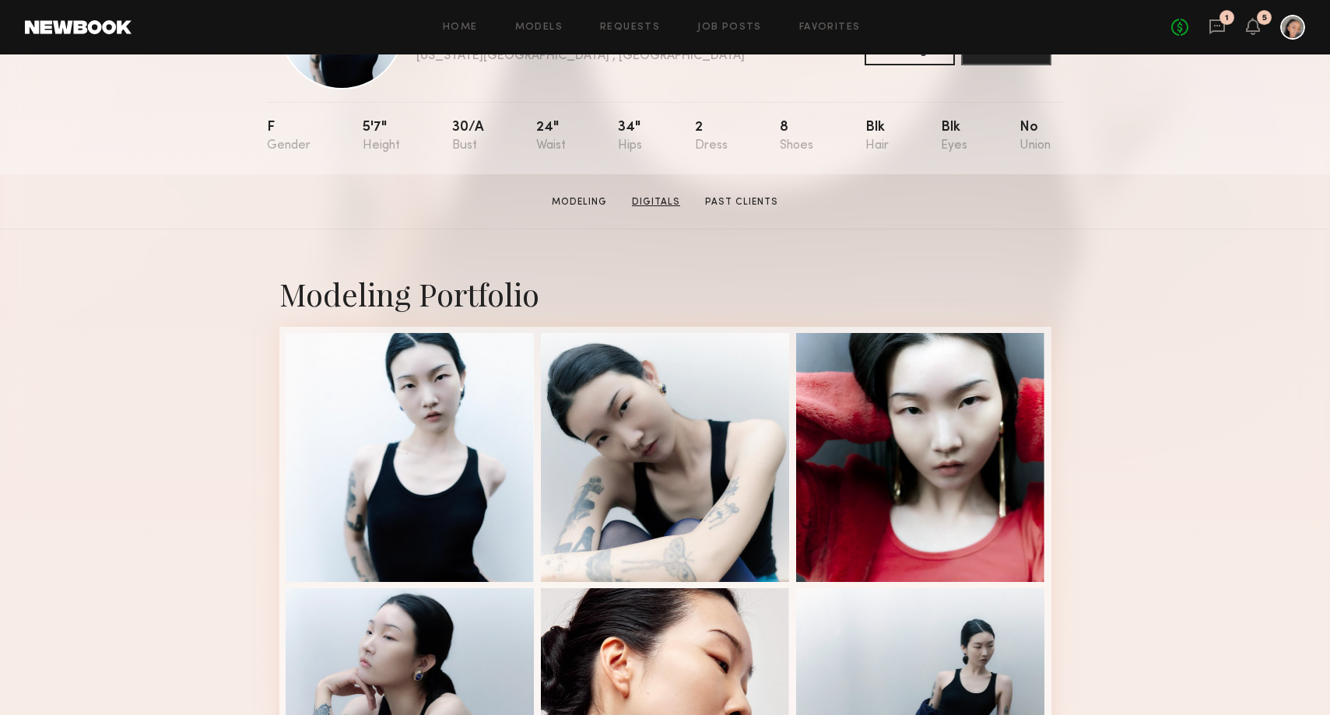
click at [657, 205] on link "Digitals" at bounding box center [655, 202] width 61 height 14
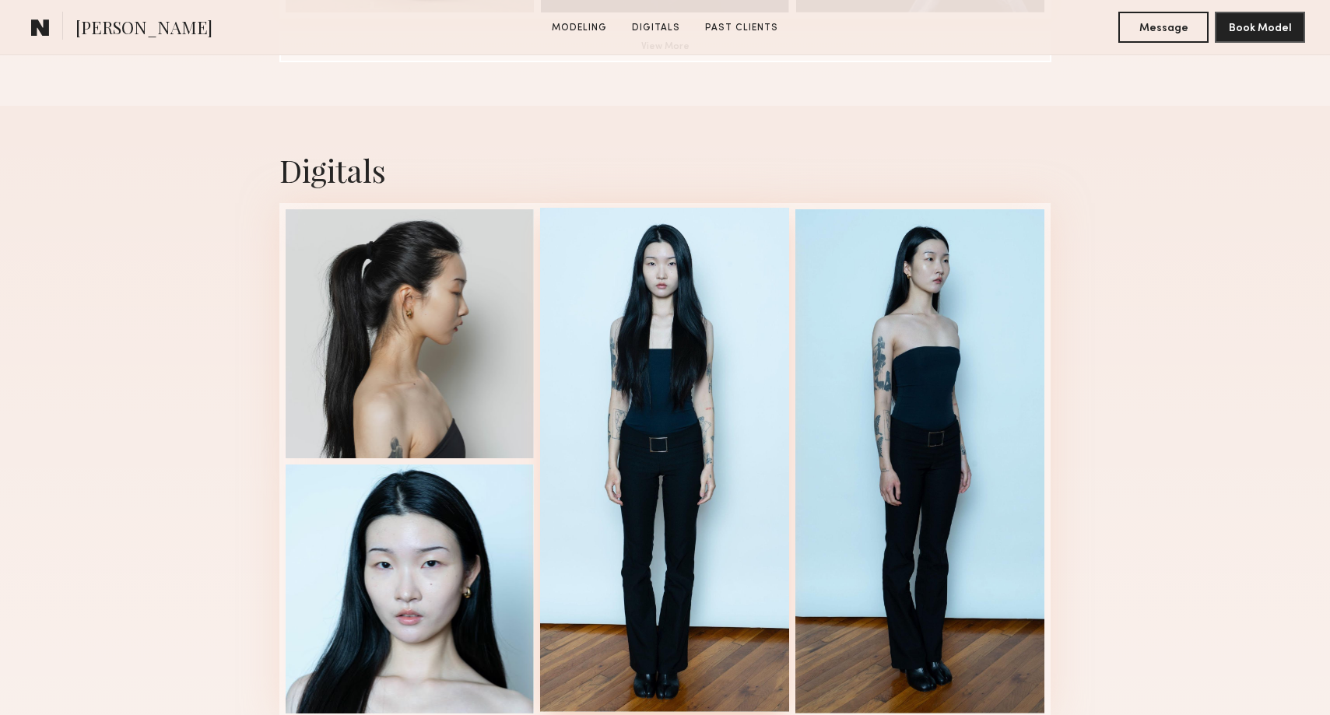
scroll to position [1473, 0]
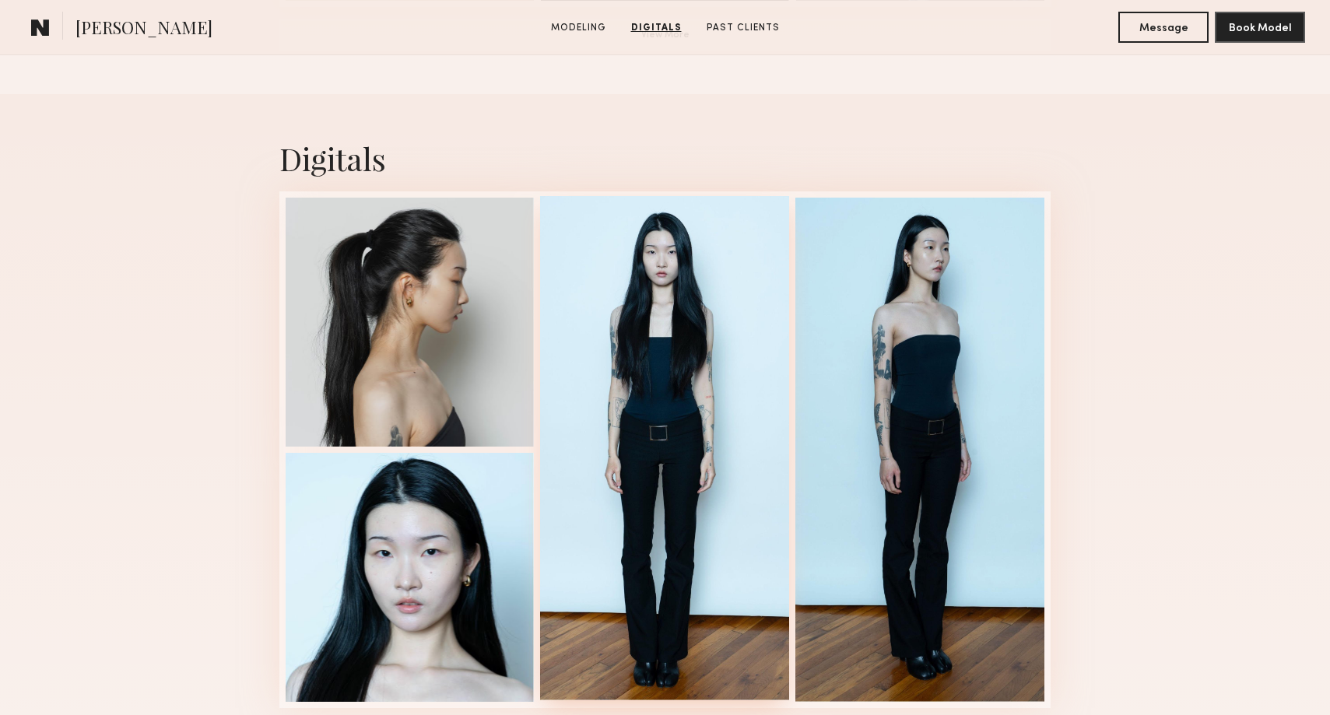
click at [581, 377] on div at bounding box center [664, 448] width 249 height 504
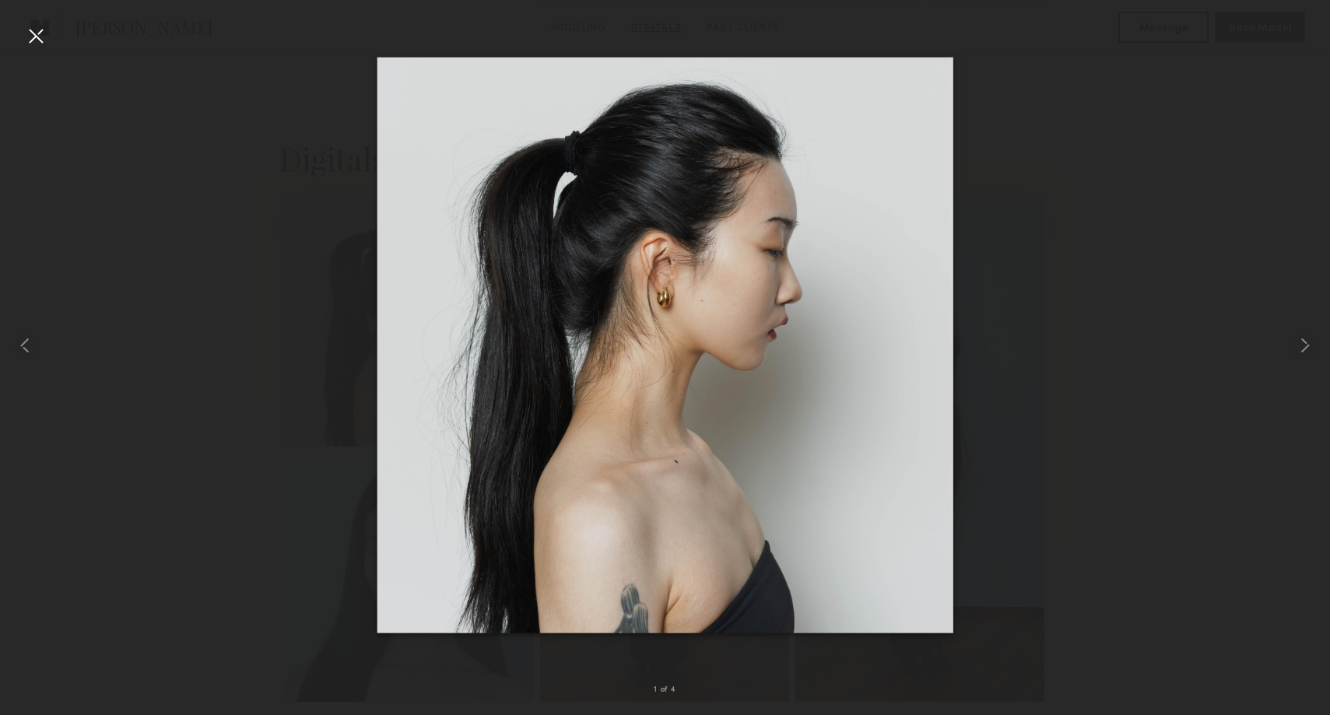
click at [37, 28] on div at bounding box center [35, 35] width 25 height 25
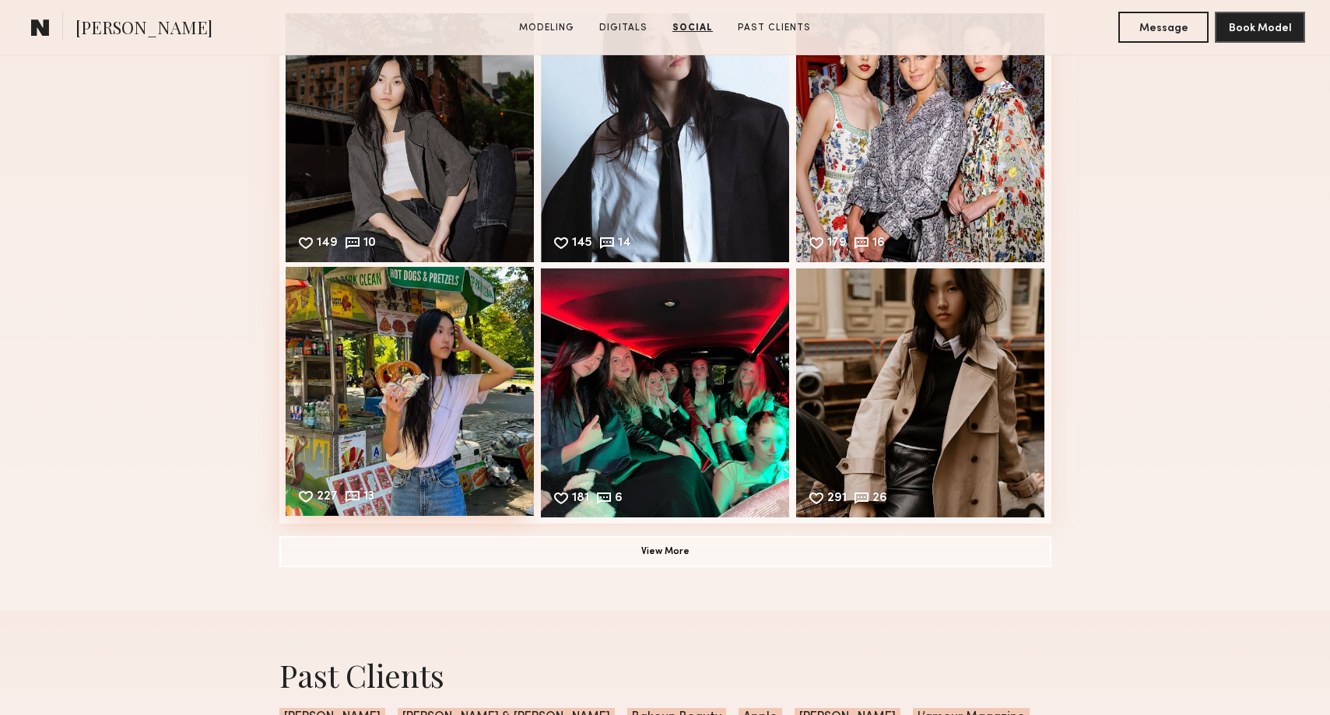
scroll to position [2153, 0]
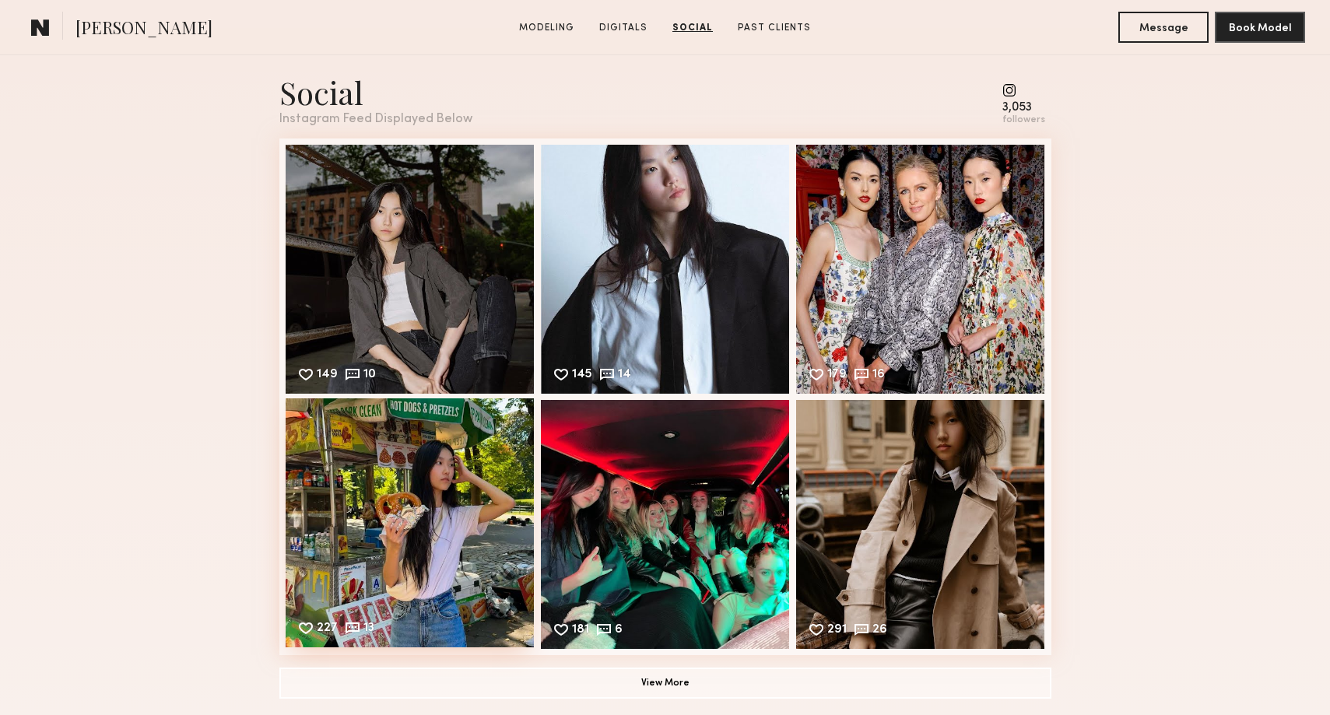
click at [464, 527] on div "227 13 Likes & comments displayed to show model’s engagement" at bounding box center [410, 522] width 249 height 249
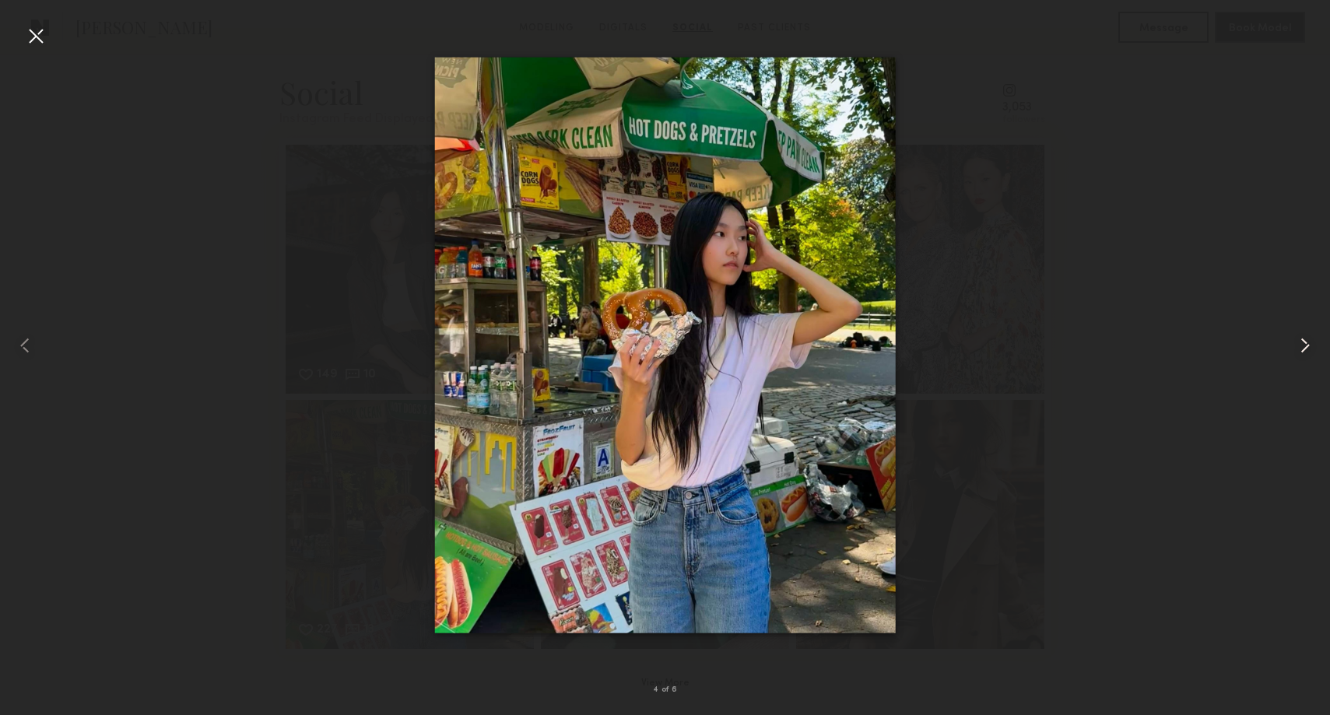
click at [1298, 350] on common-icon at bounding box center [1304, 345] width 25 height 25
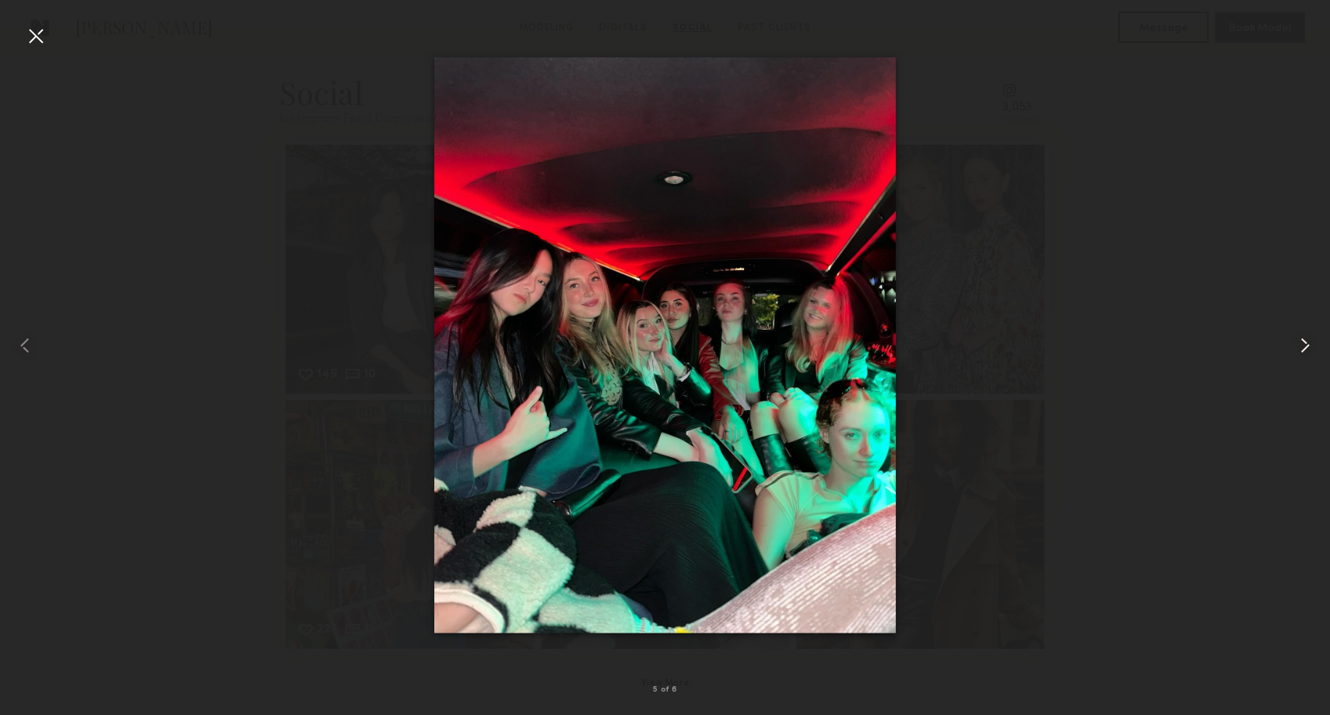
click at [1298, 331] on div at bounding box center [1303, 345] width 53 height 640
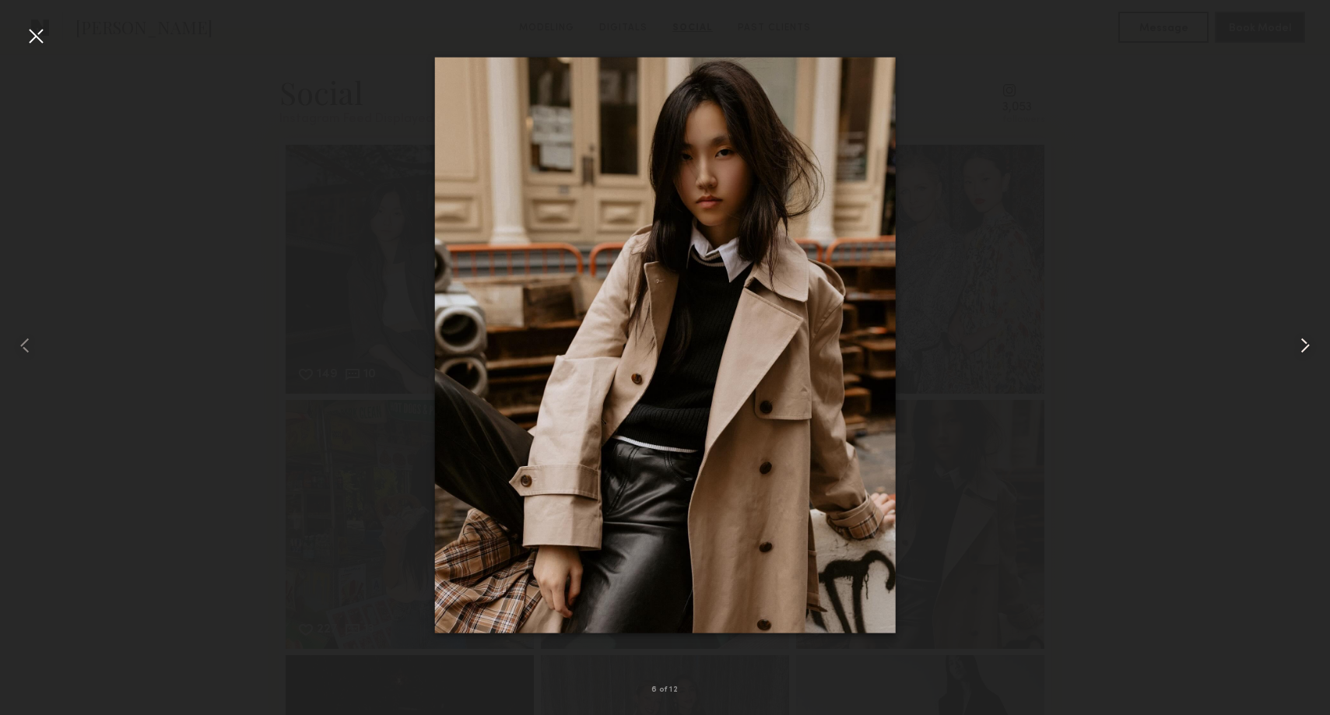
click at [1298, 333] on common-icon at bounding box center [1304, 345] width 25 height 25
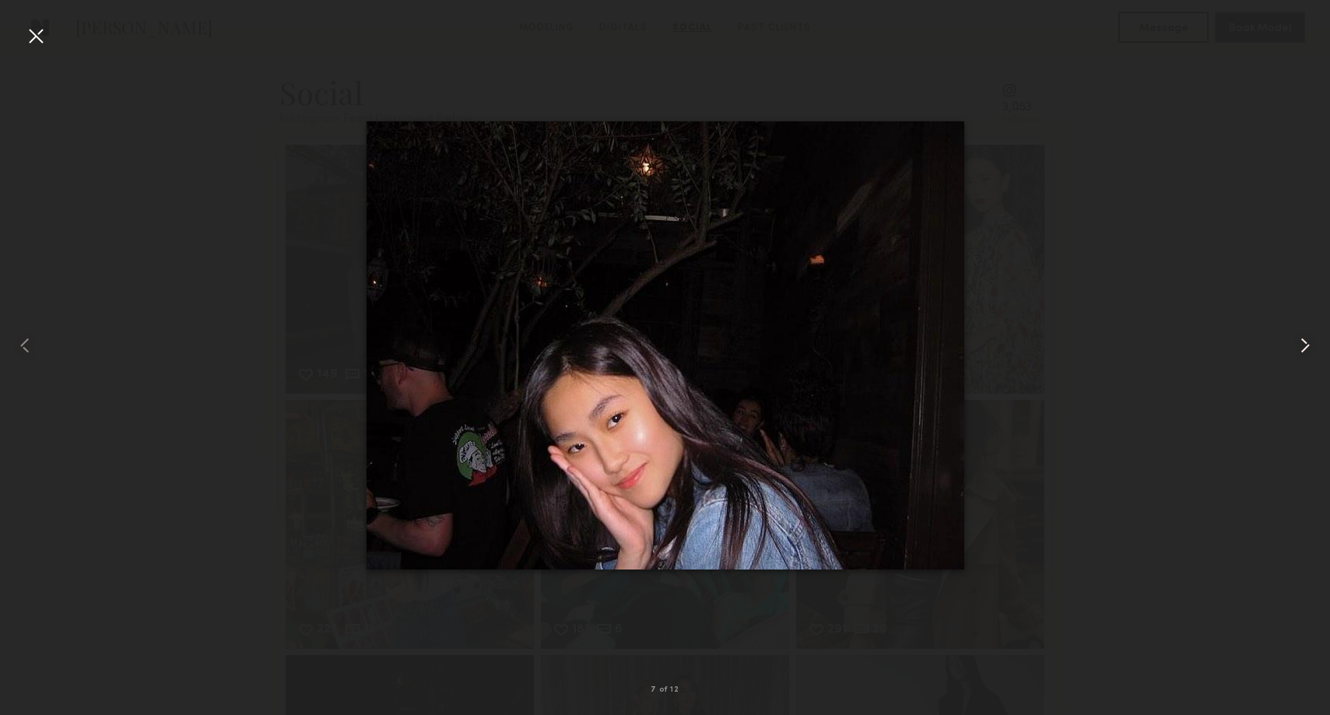
click at [1298, 333] on common-icon at bounding box center [1304, 345] width 25 height 25
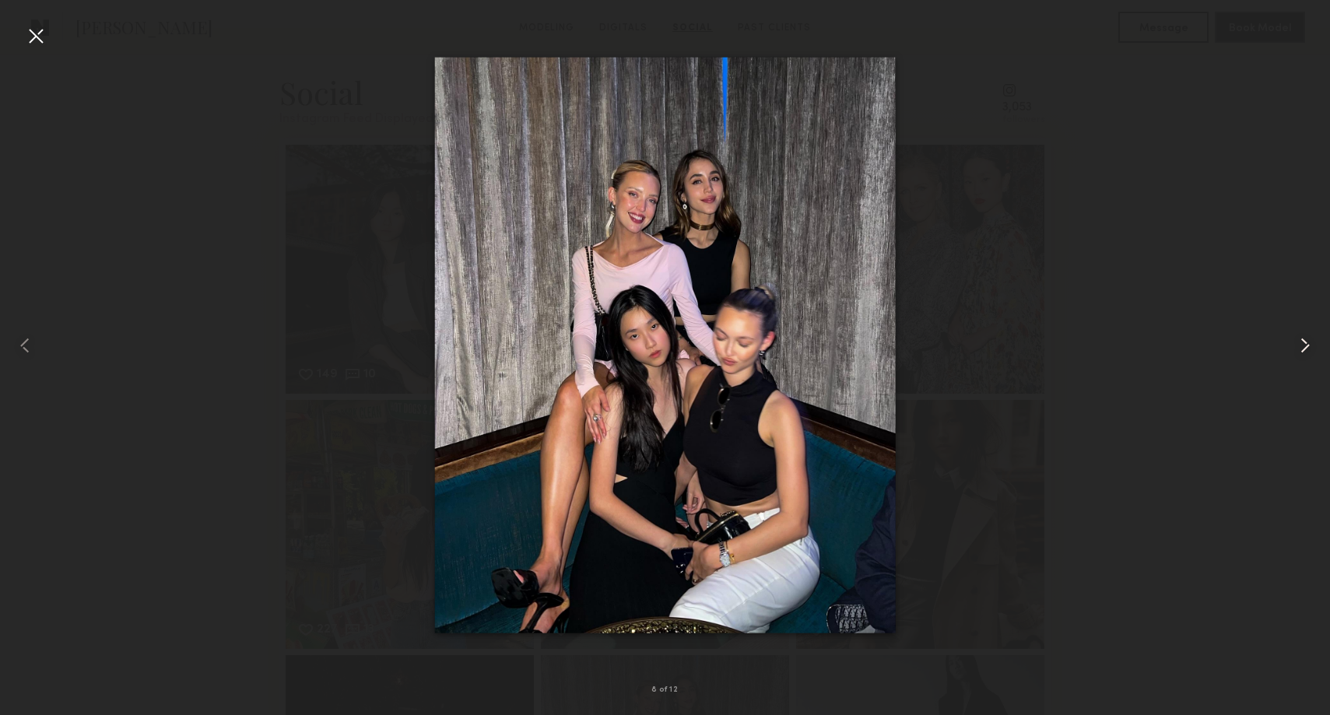
click at [1314, 337] on common-icon at bounding box center [1304, 345] width 25 height 25
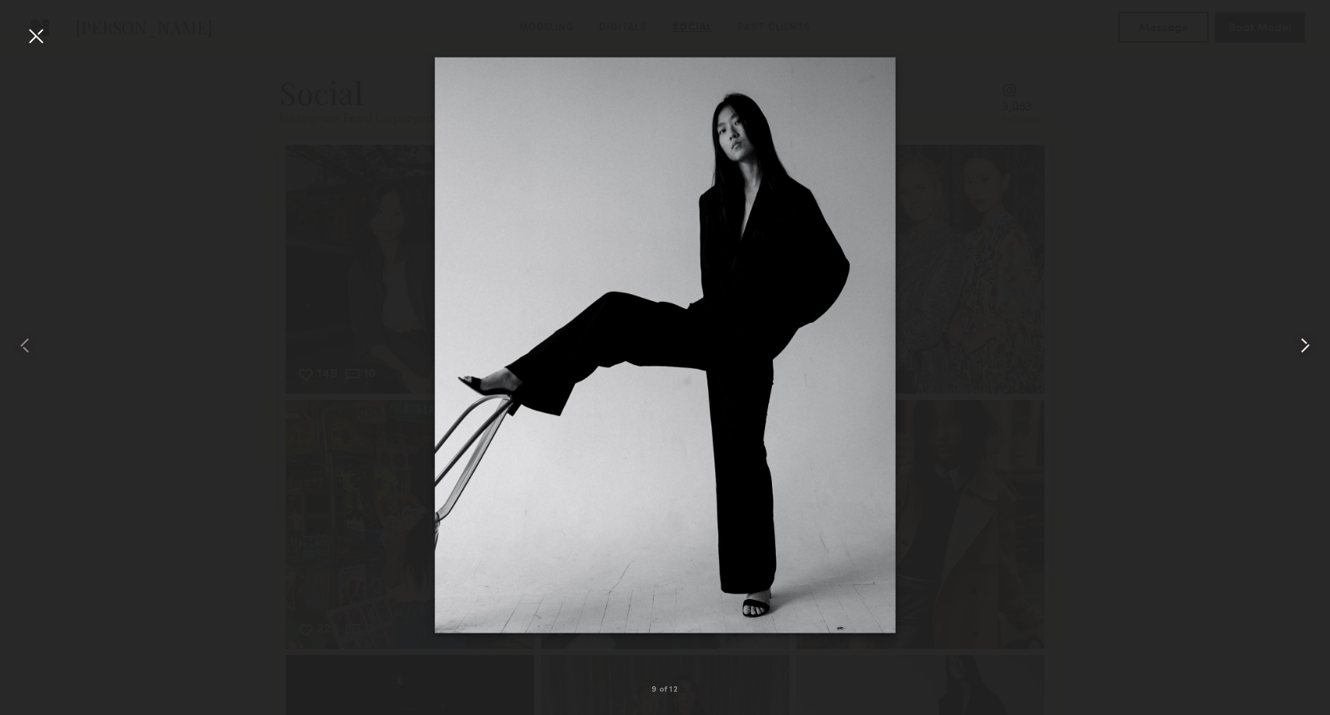
click at [1314, 337] on common-icon at bounding box center [1304, 345] width 25 height 25
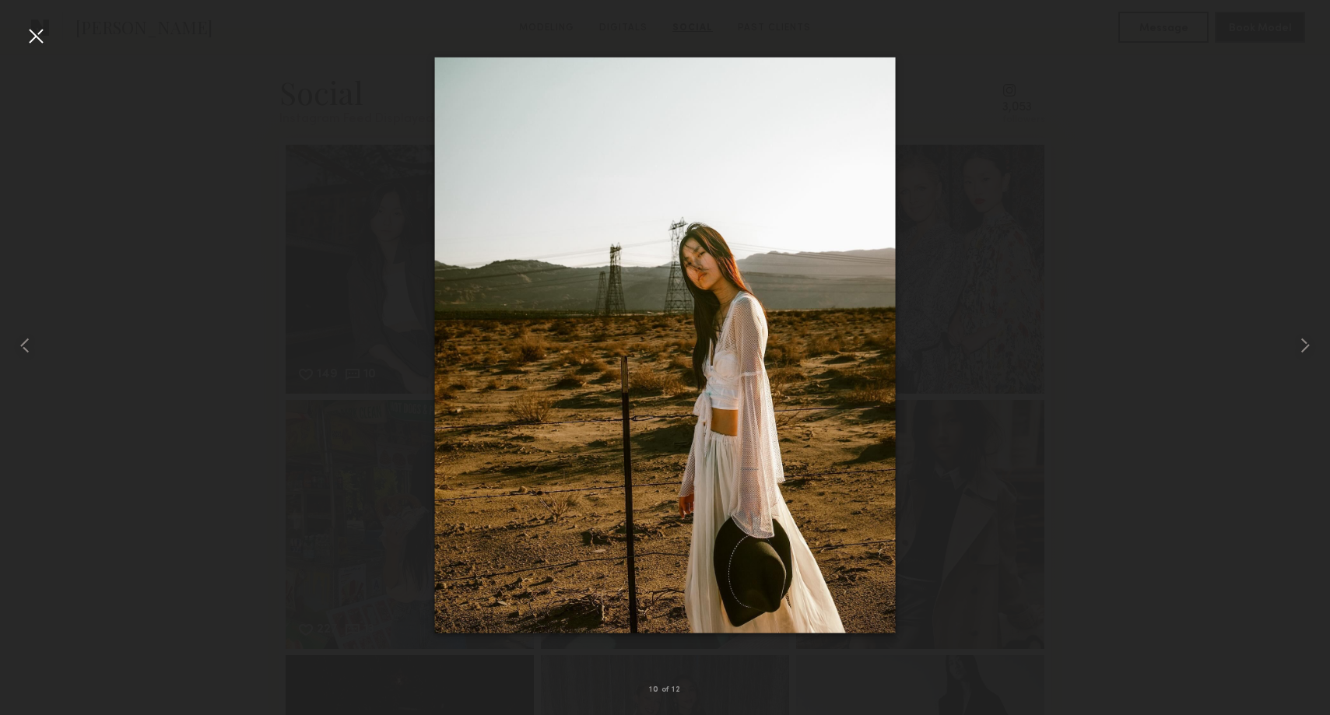
click at [1204, 255] on div at bounding box center [665, 345] width 1330 height 640
click at [23, 44] on div at bounding box center [35, 35] width 25 height 25
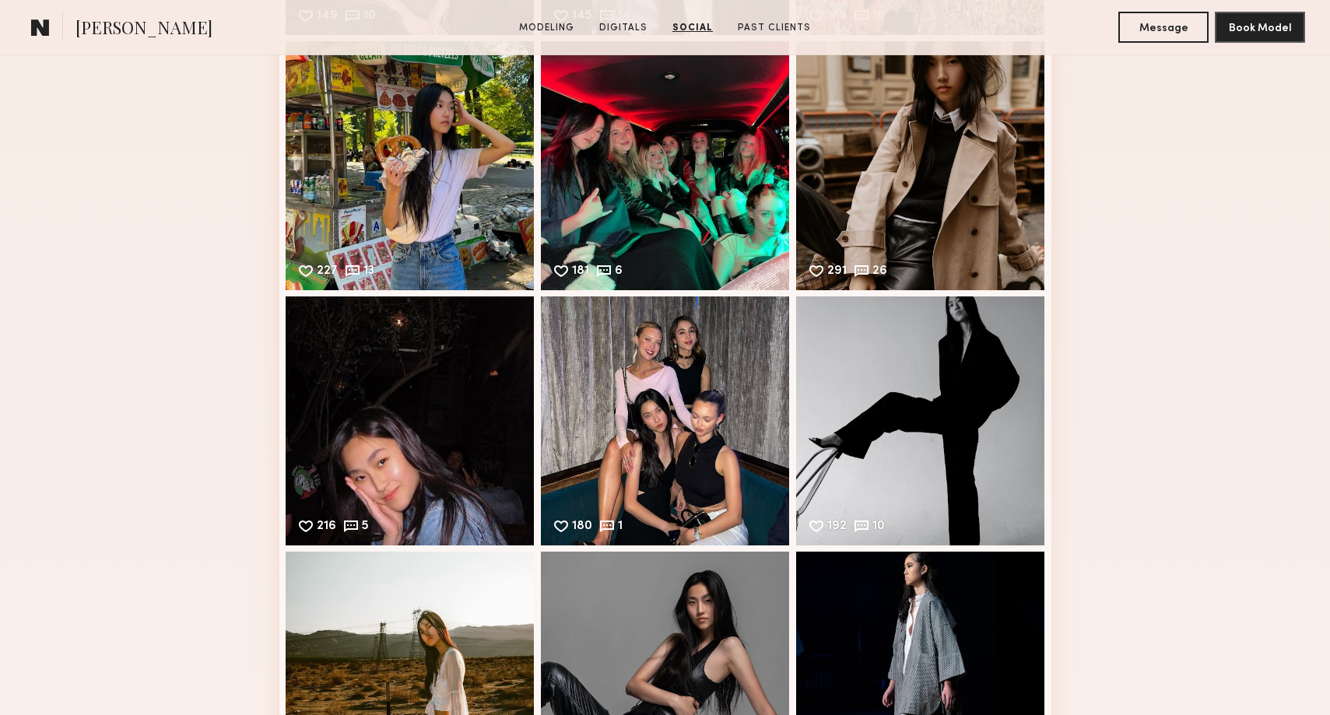
scroll to position [2934, 0]
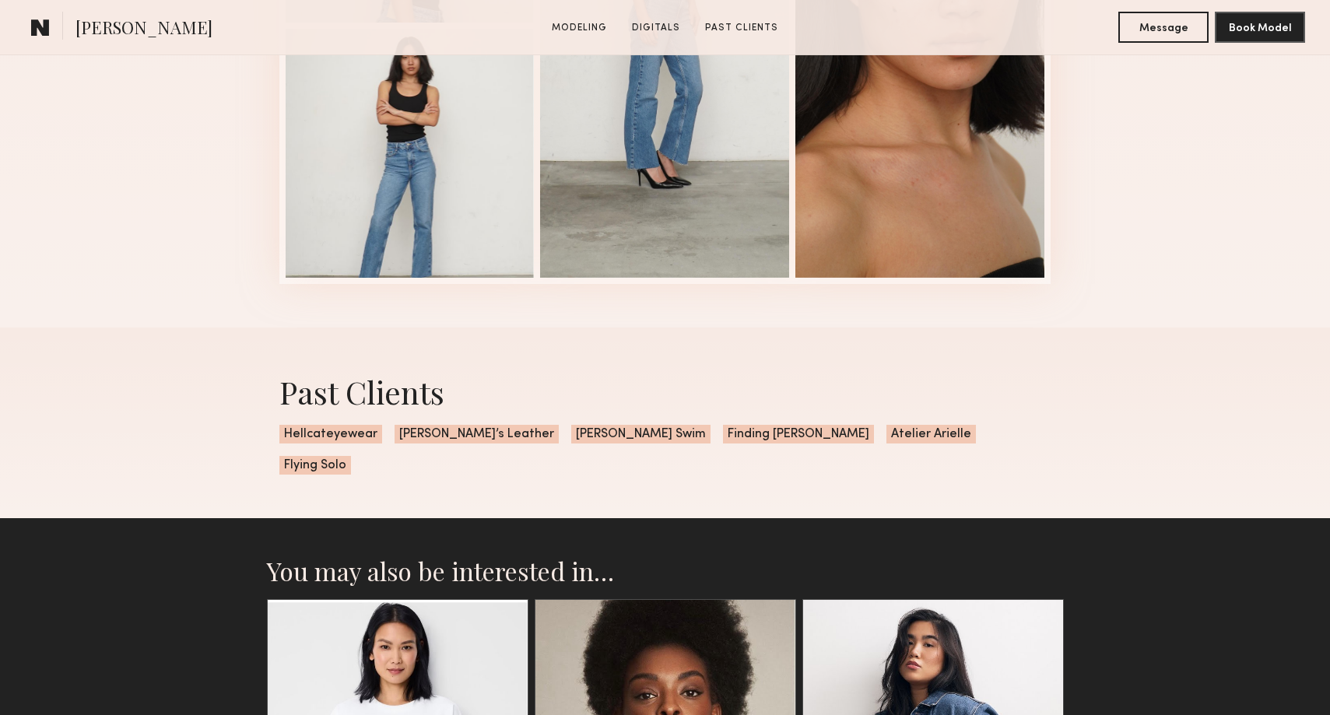
scroll to position [2045, 0]
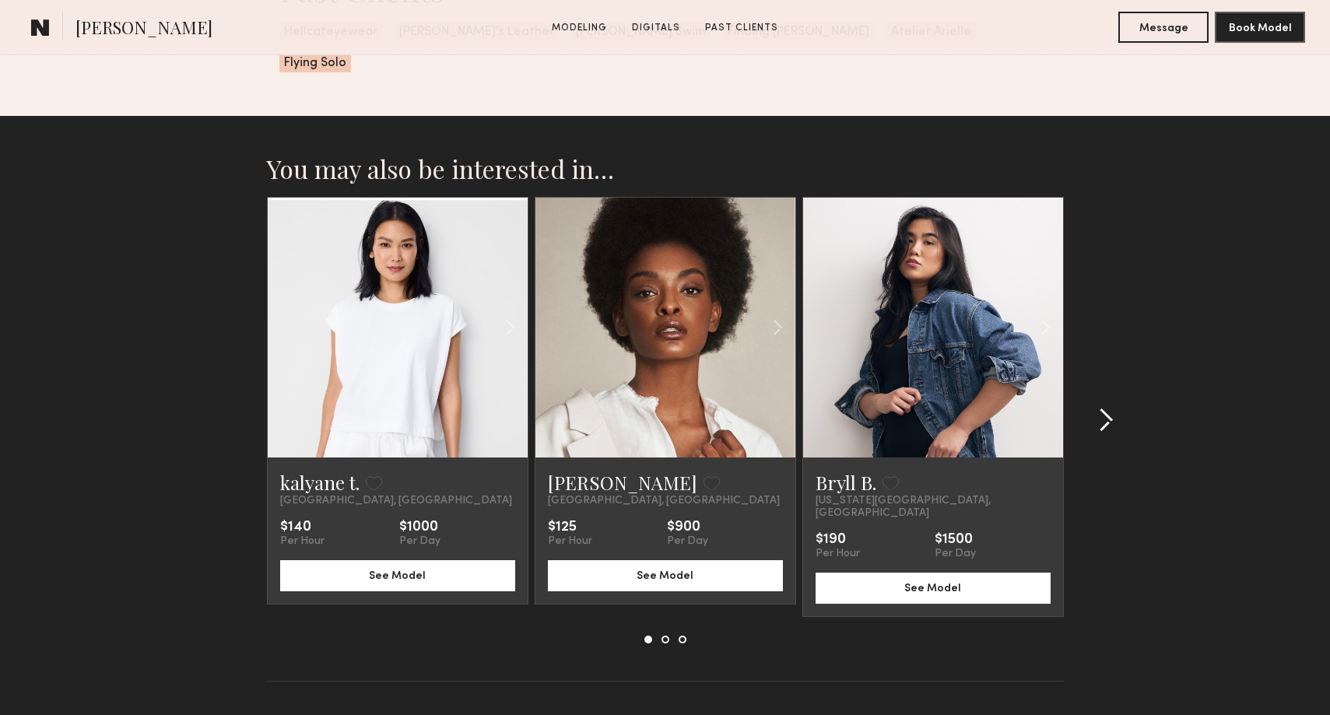
click at [1099, 408] on common-icon at bounding box center [1106, 420] width 16 height 25
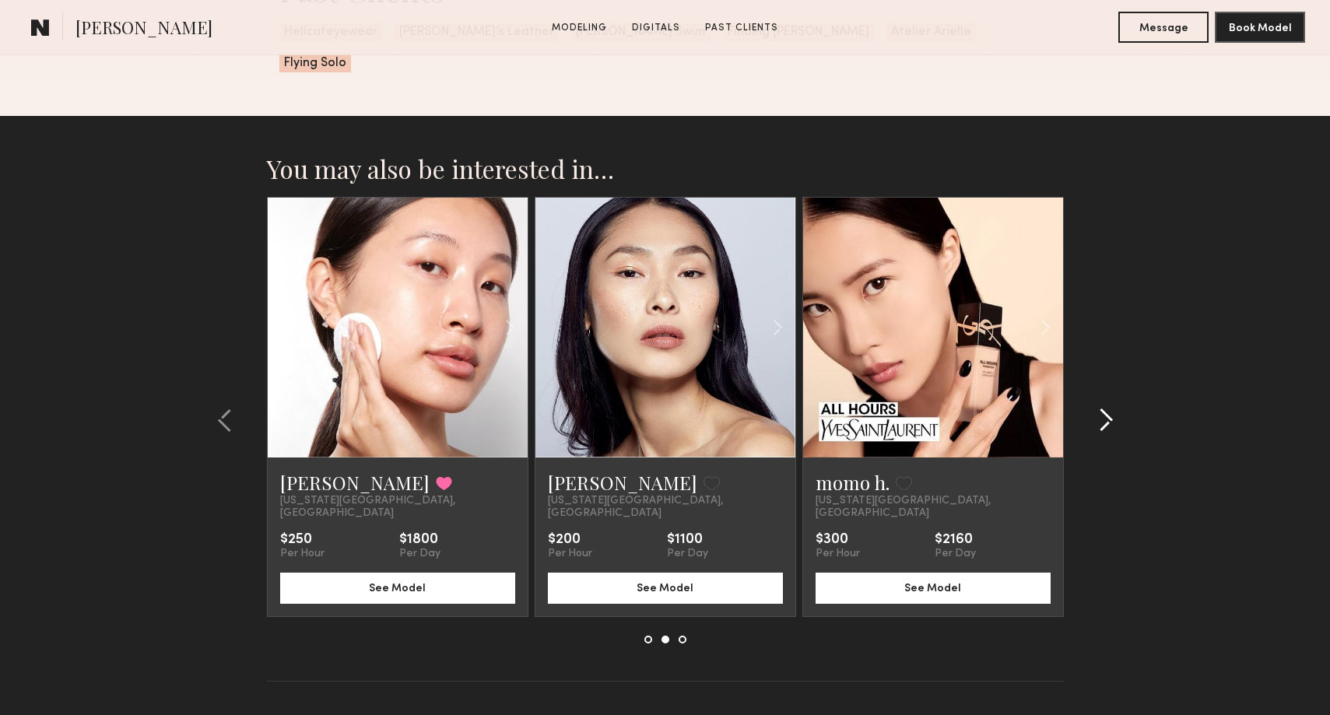
click at [1099, 408] on common-icon at bounding box center [1106, 420] width 16 height 25
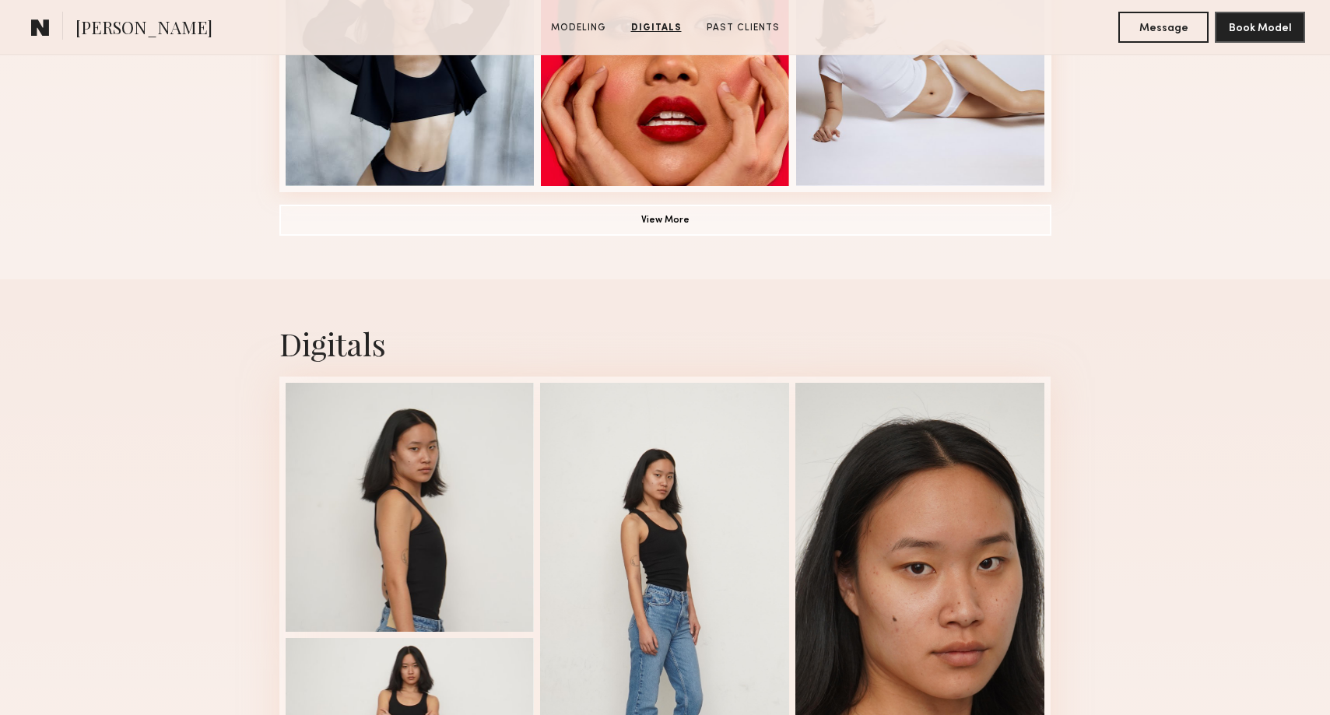
scroll to position [571, 0]
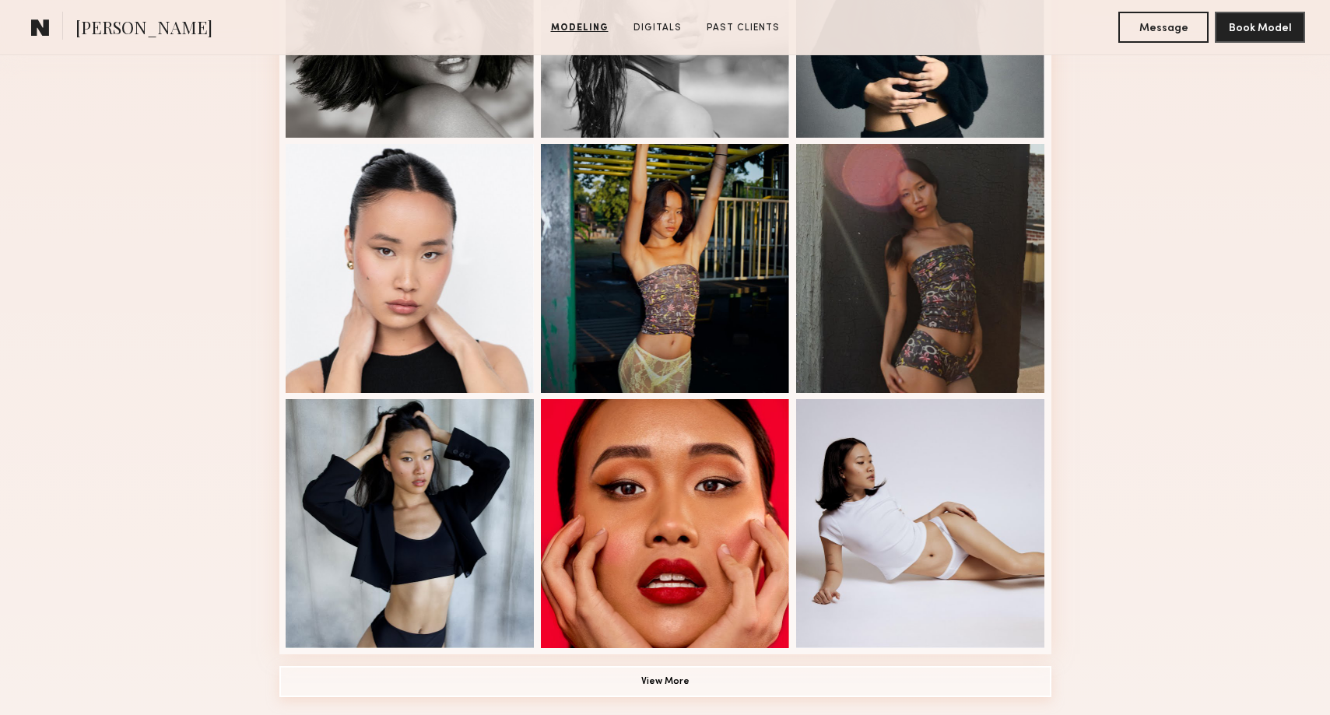
click at [637, 682] on button "View More" at bounding box center [665, 681] width 772 height 31
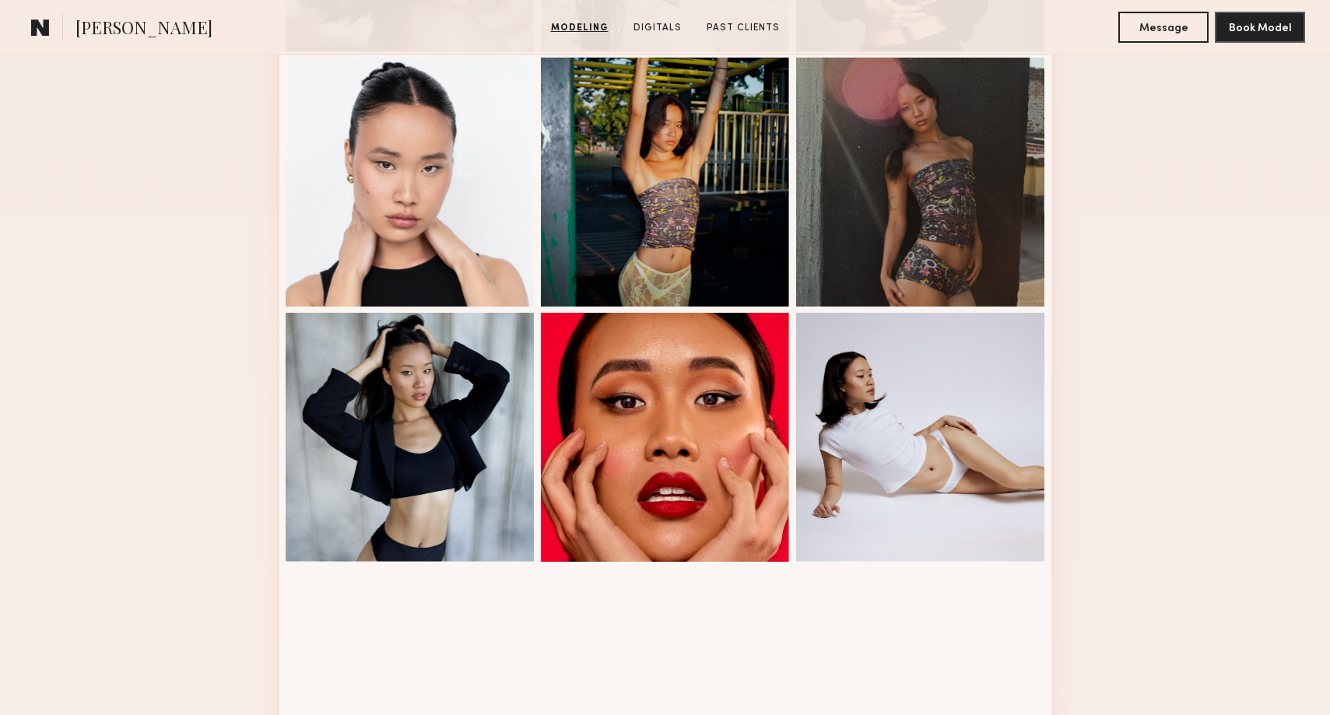
scroll to position [417, 0]
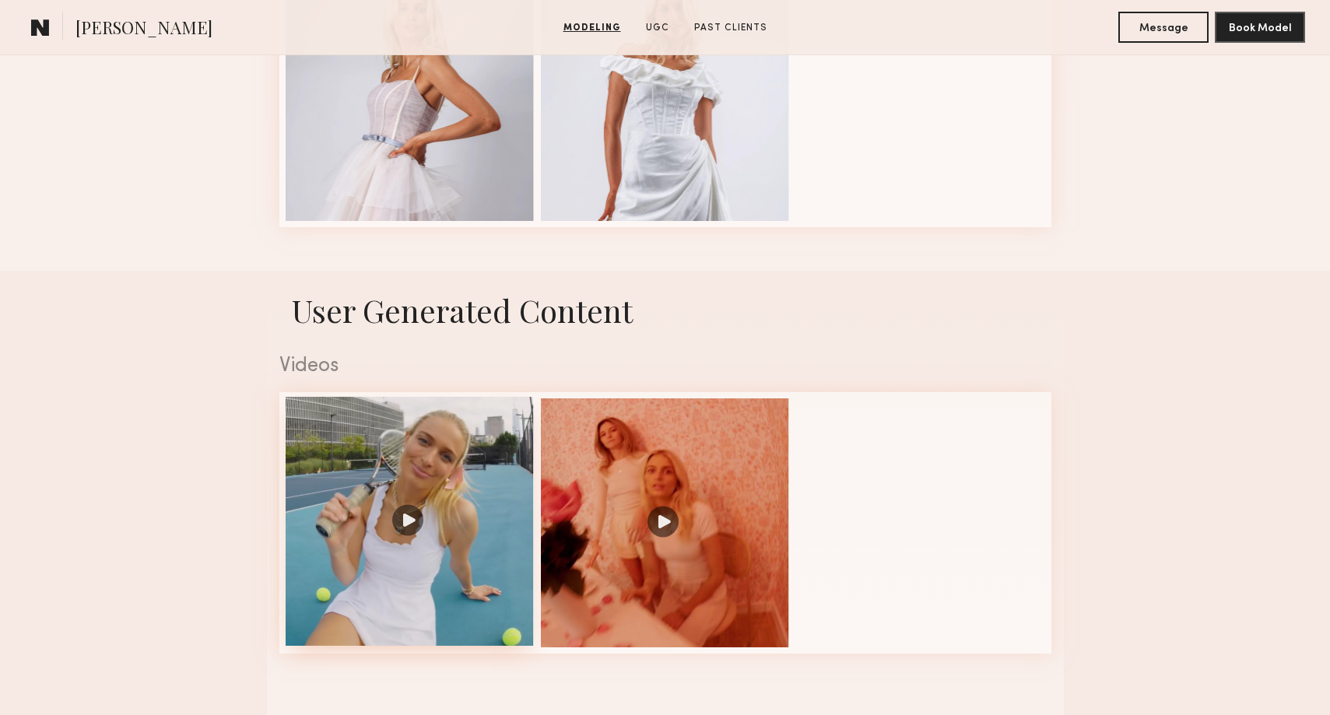
scroll to position [1344, 0]
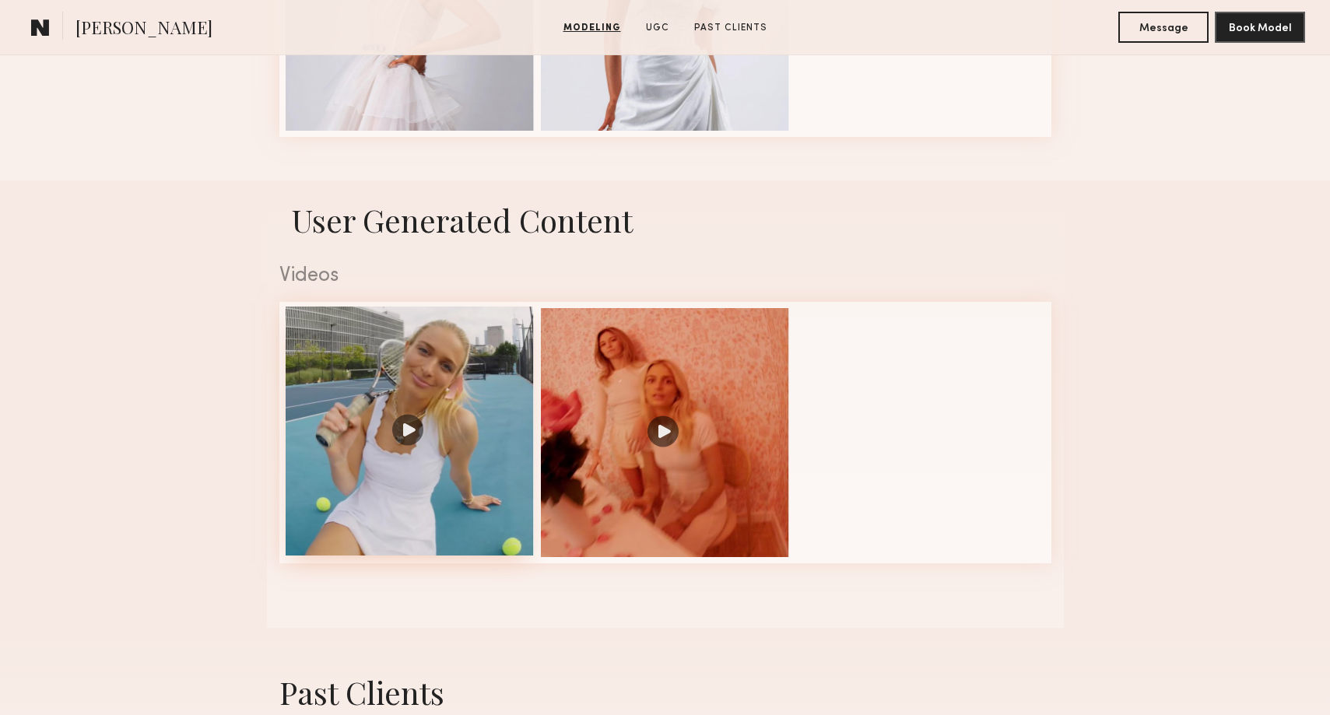
click at [464, 437] on div at bounding box center [410, 431] width 249 height 249
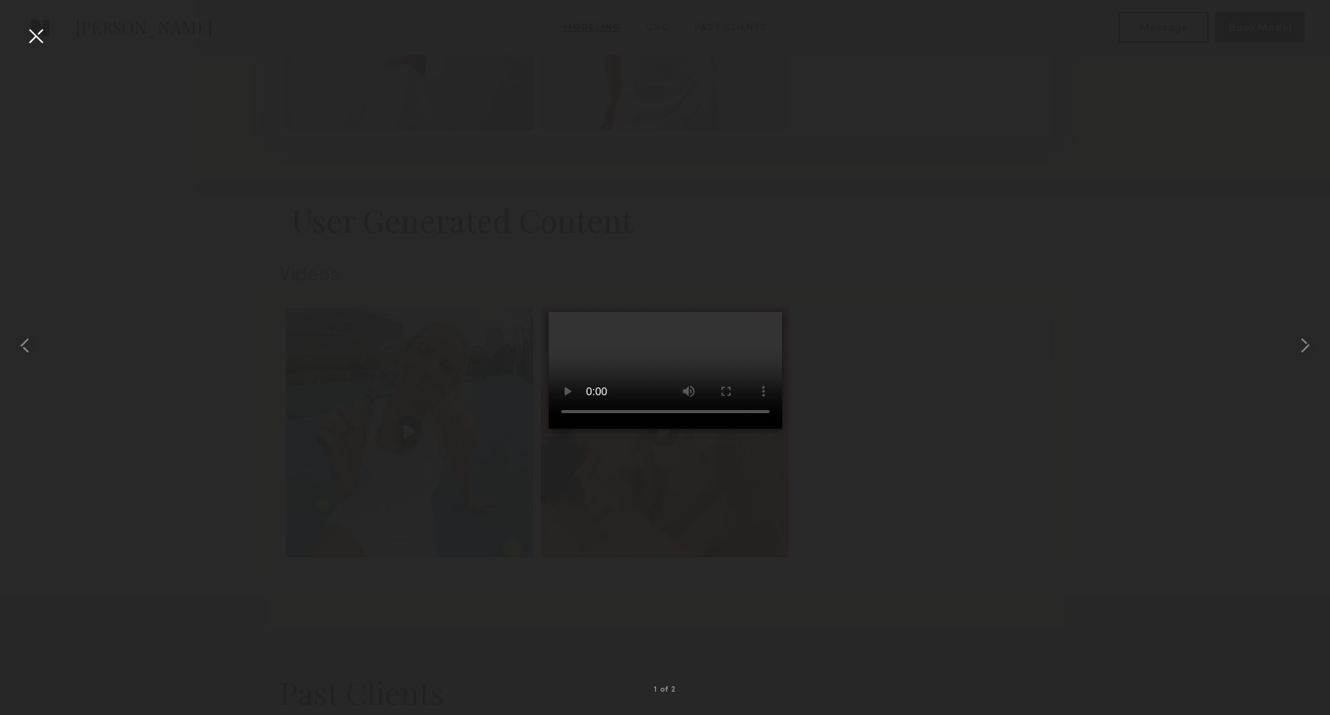
click at [927, 337] on div at bounding box center [665, 345] width 1330 height 640
click at [34, 33] on div at bounding box center [35, 35] width 25 height 25
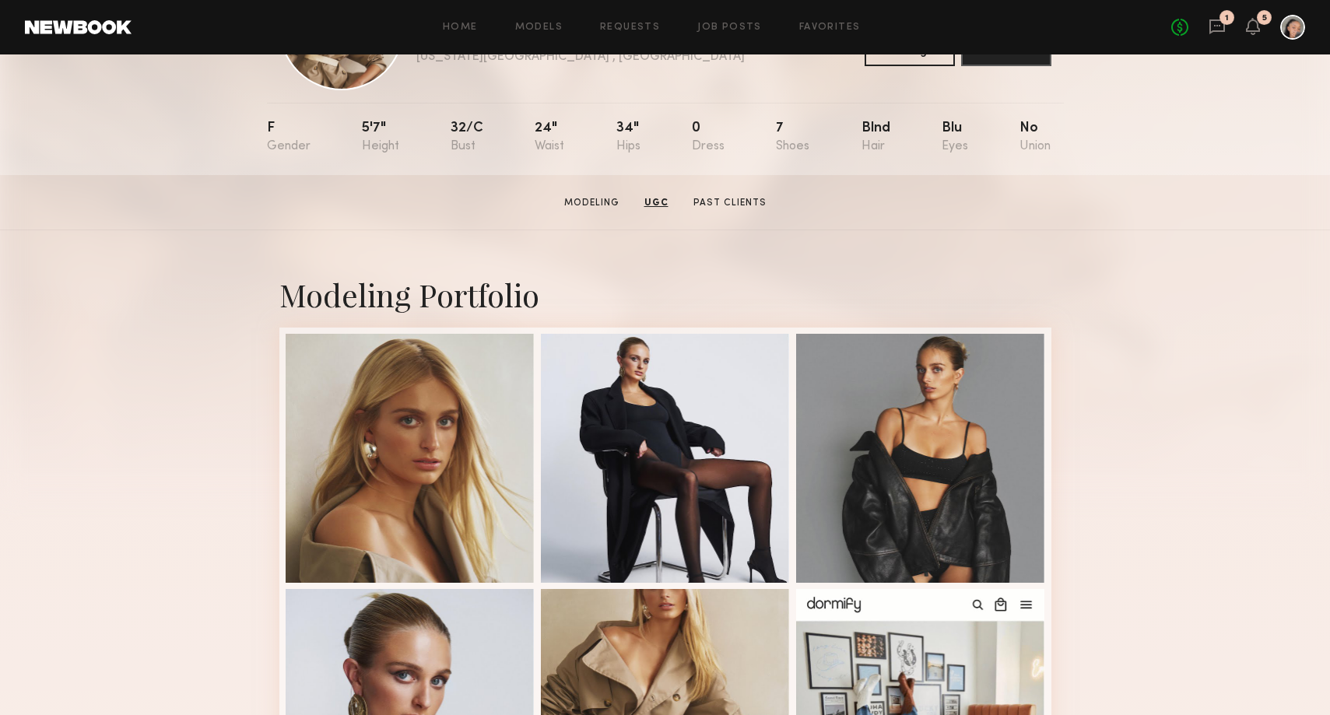
scroll to position [0, 0]
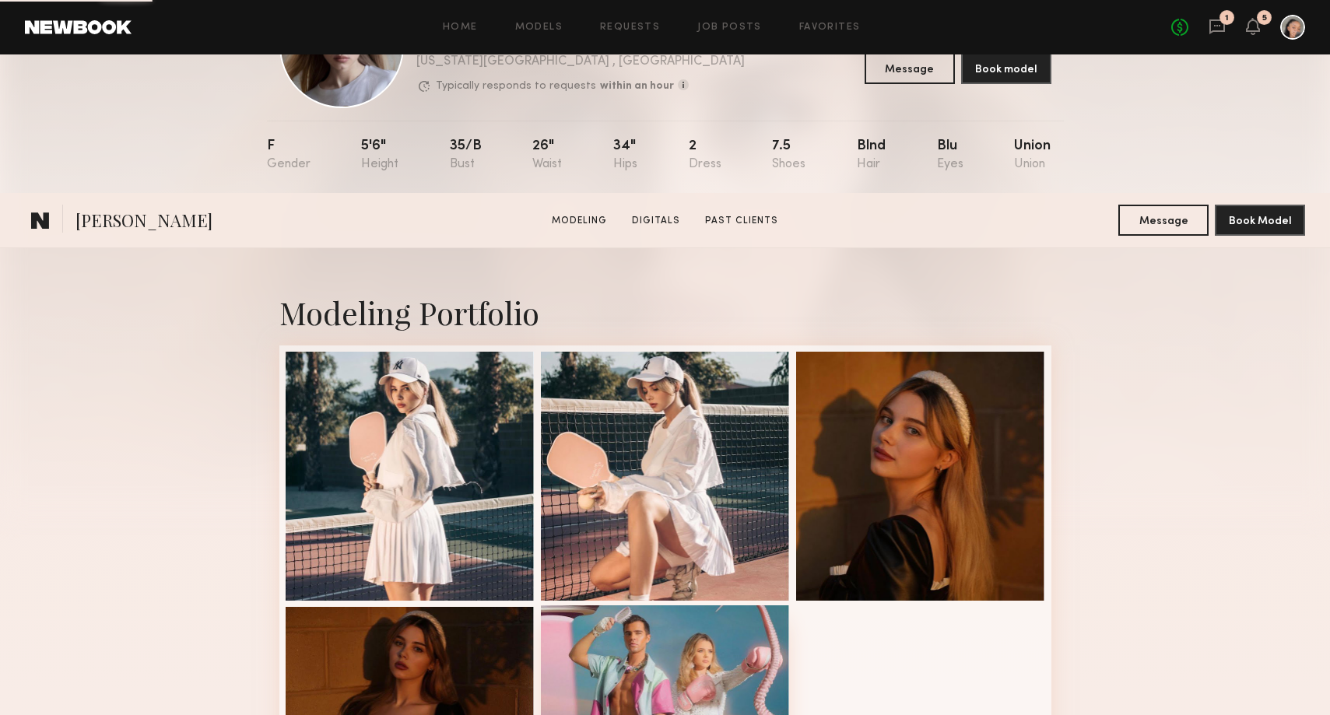
scroll to position [366, 0]
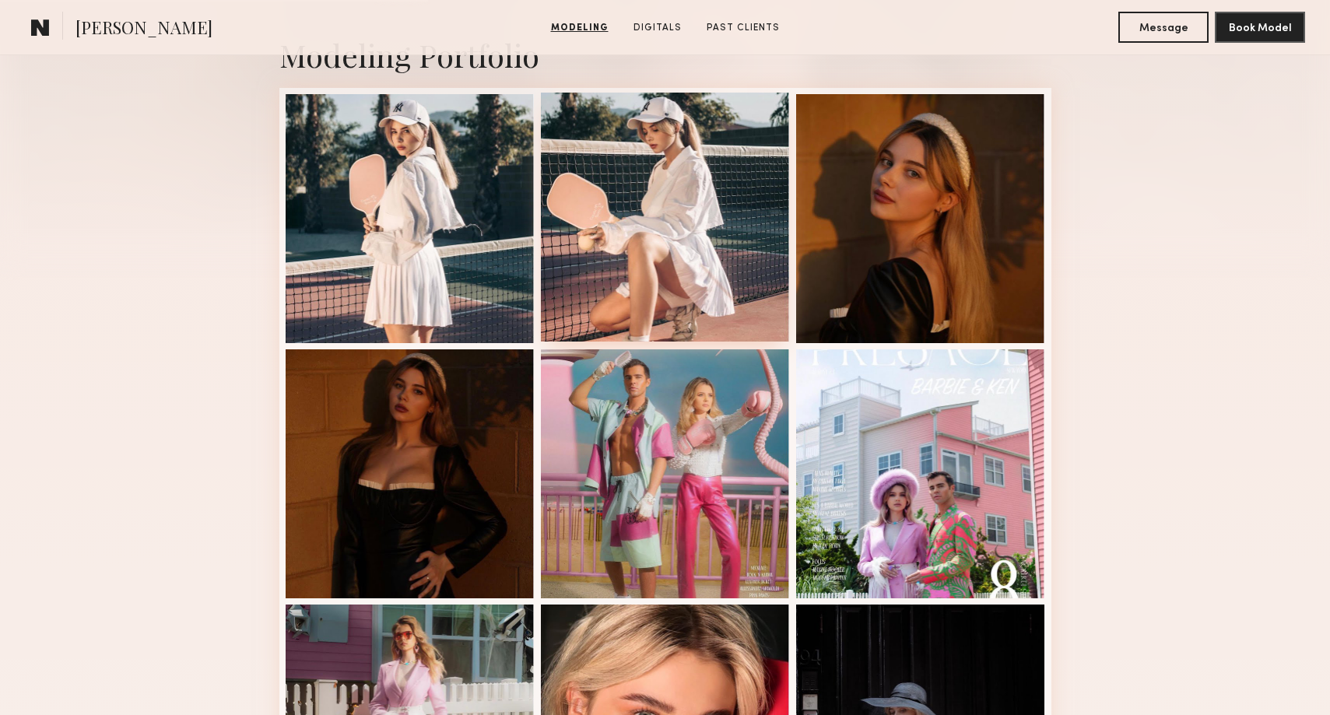
click at [657, 241] on div at bounding box center [665, 217] width 249 height 249
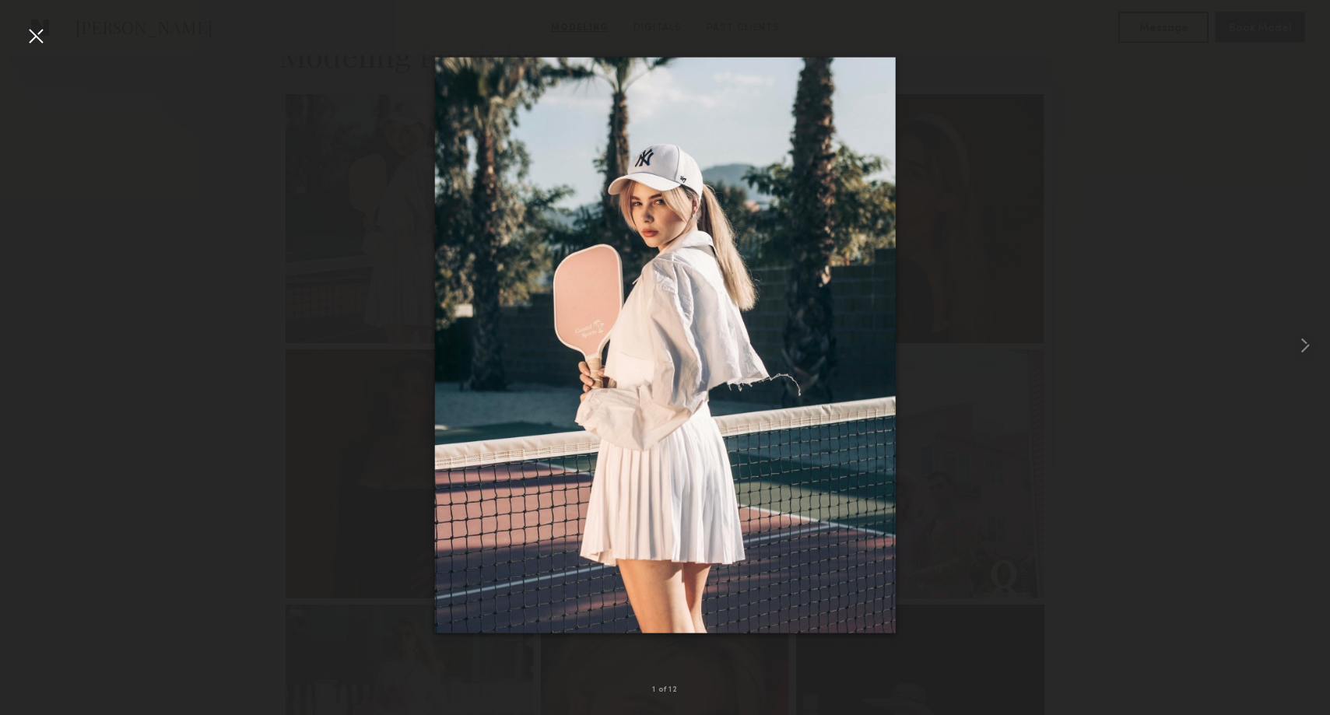
click at [41, 24] on div at bounding box center [35, 35] width 25 height 25
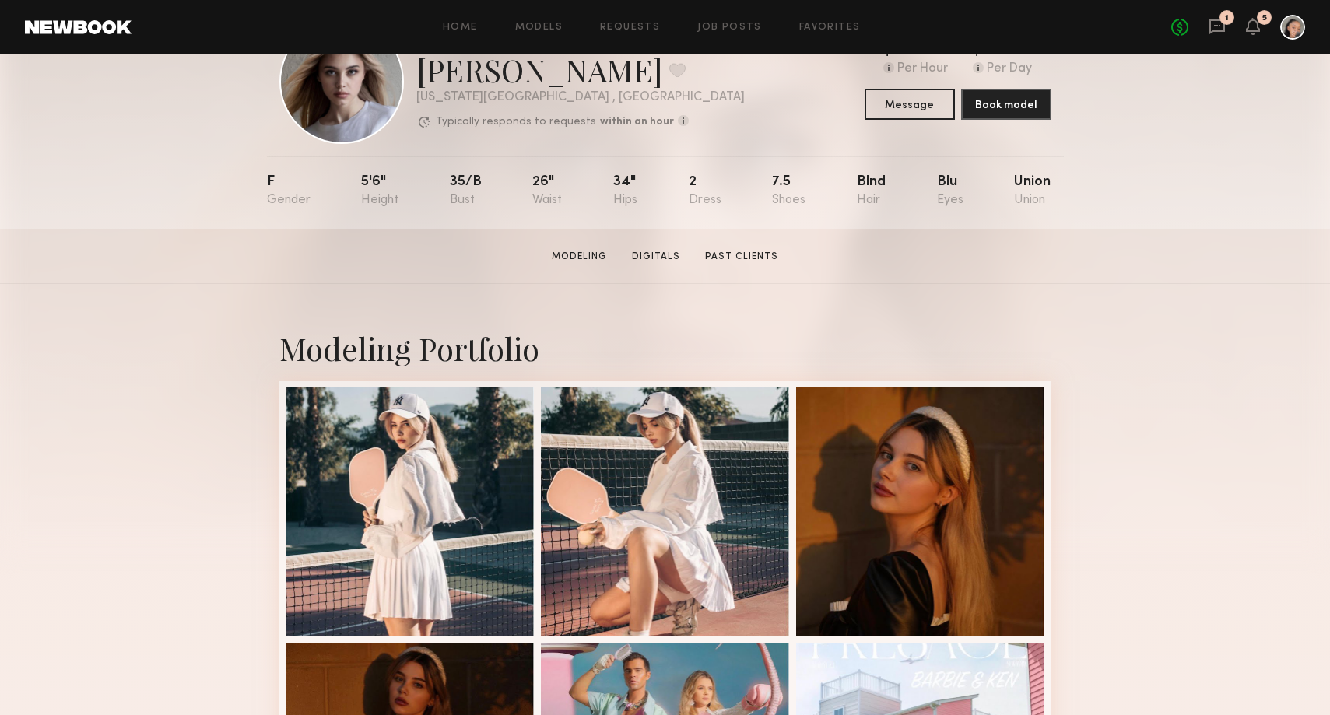
scroll to position [178, 0]
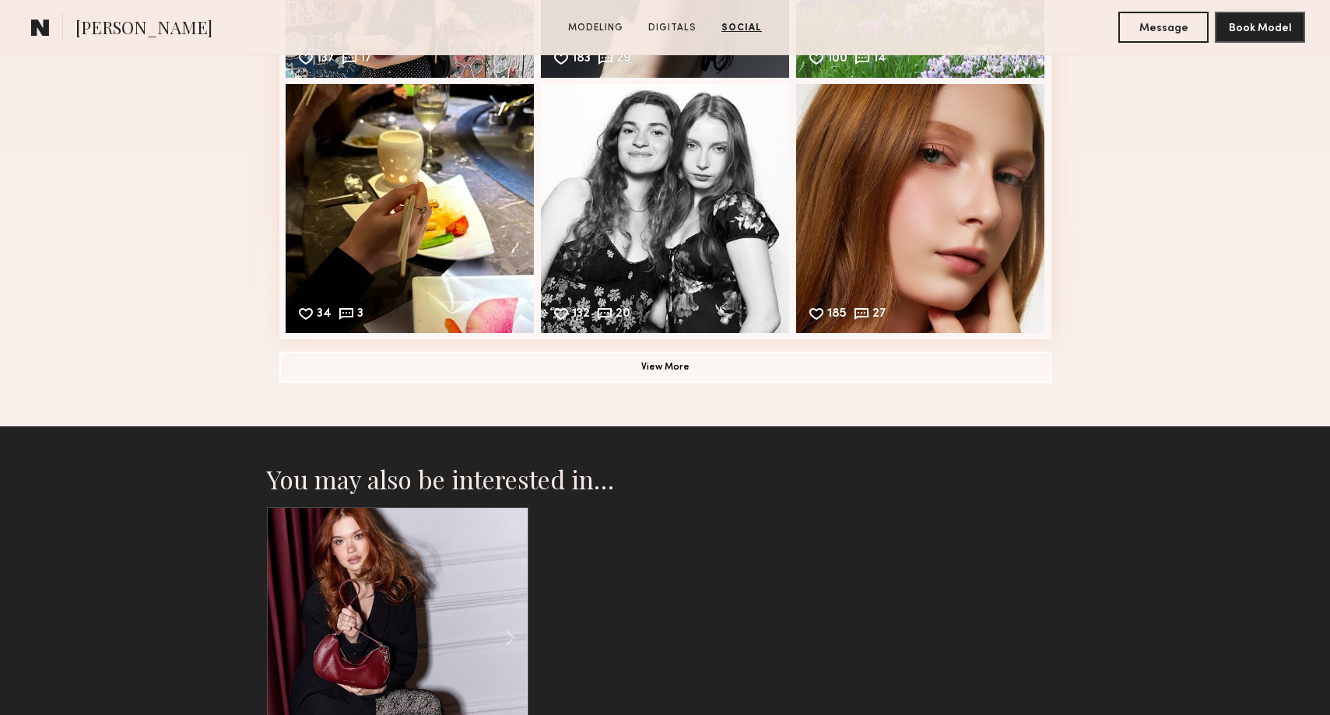
scroll to position [2793, 0]
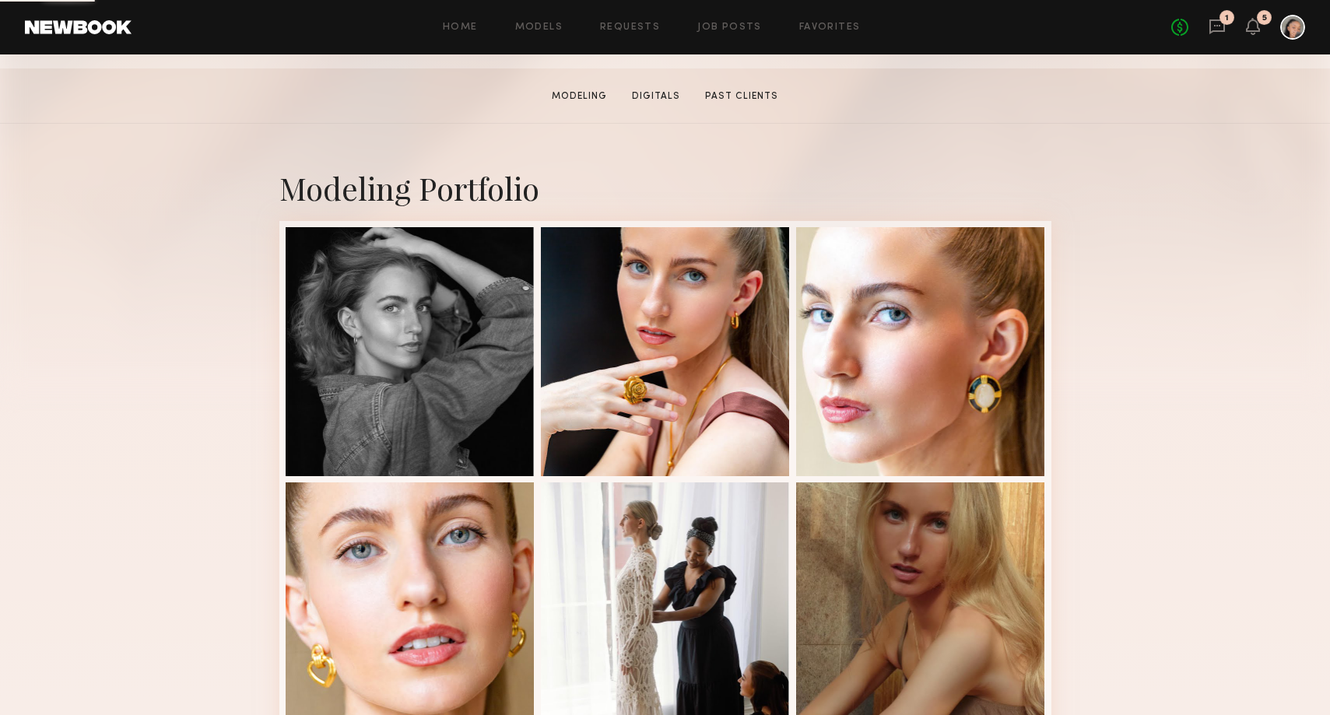
scroll to position [264, 0]
